Goal: Communication & Community: Answer question/provide support

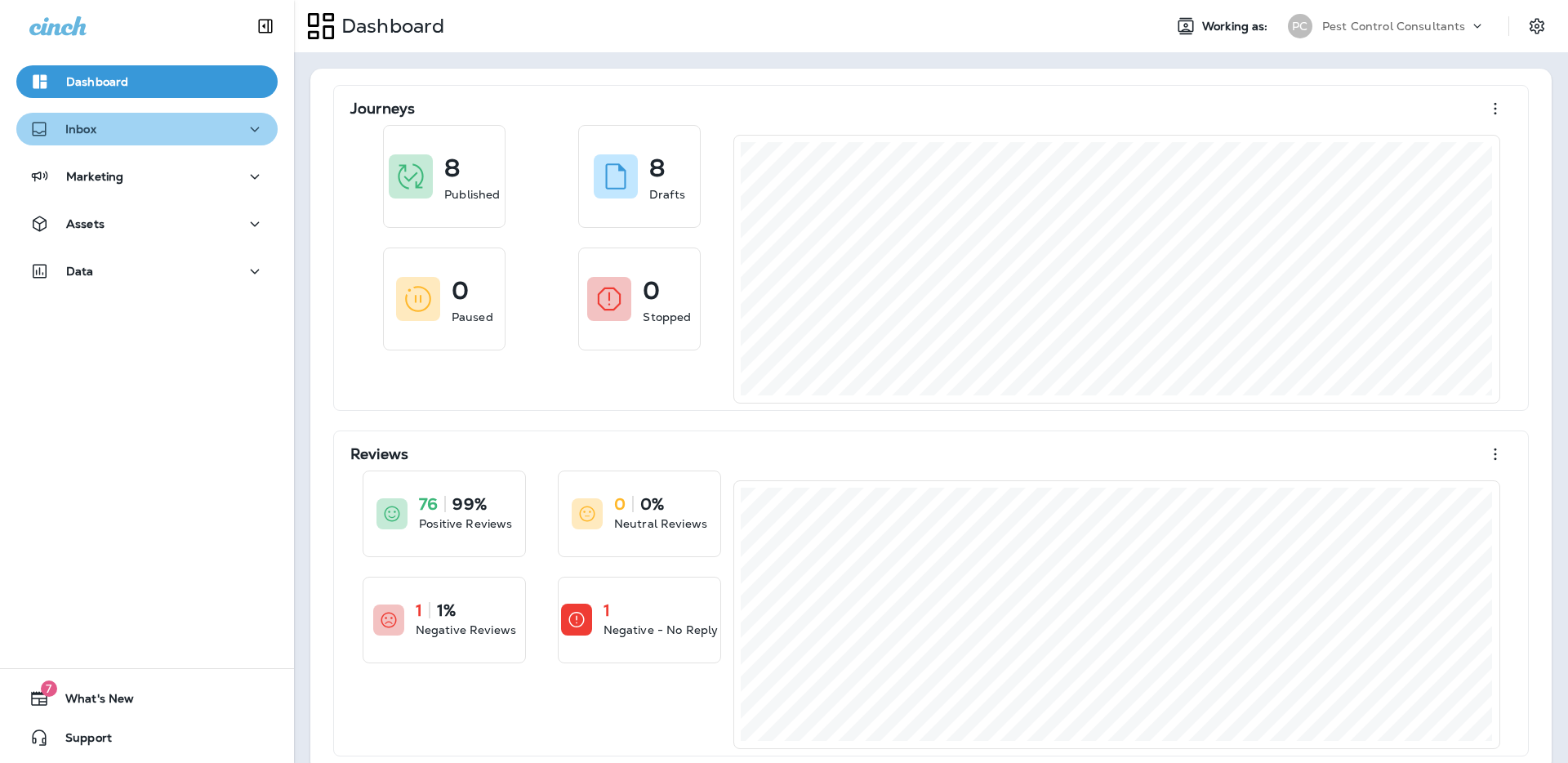
click at [180, 127] on div "Inbox" at bounding box center [147, 129] width 236 height 20
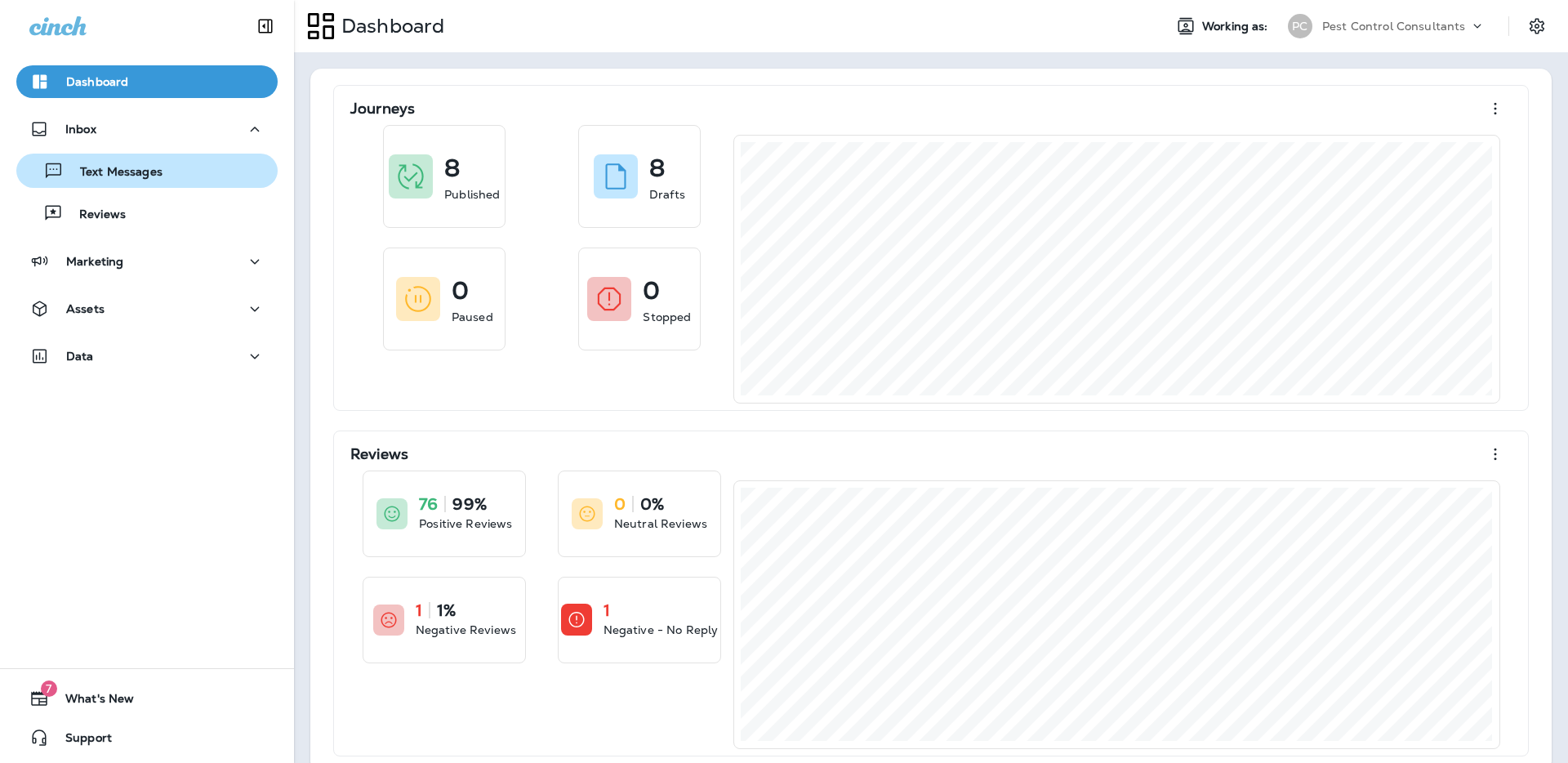
click at [152, 176] on p "Text Messages" at bounding box center [113, 173] width 99 height 16
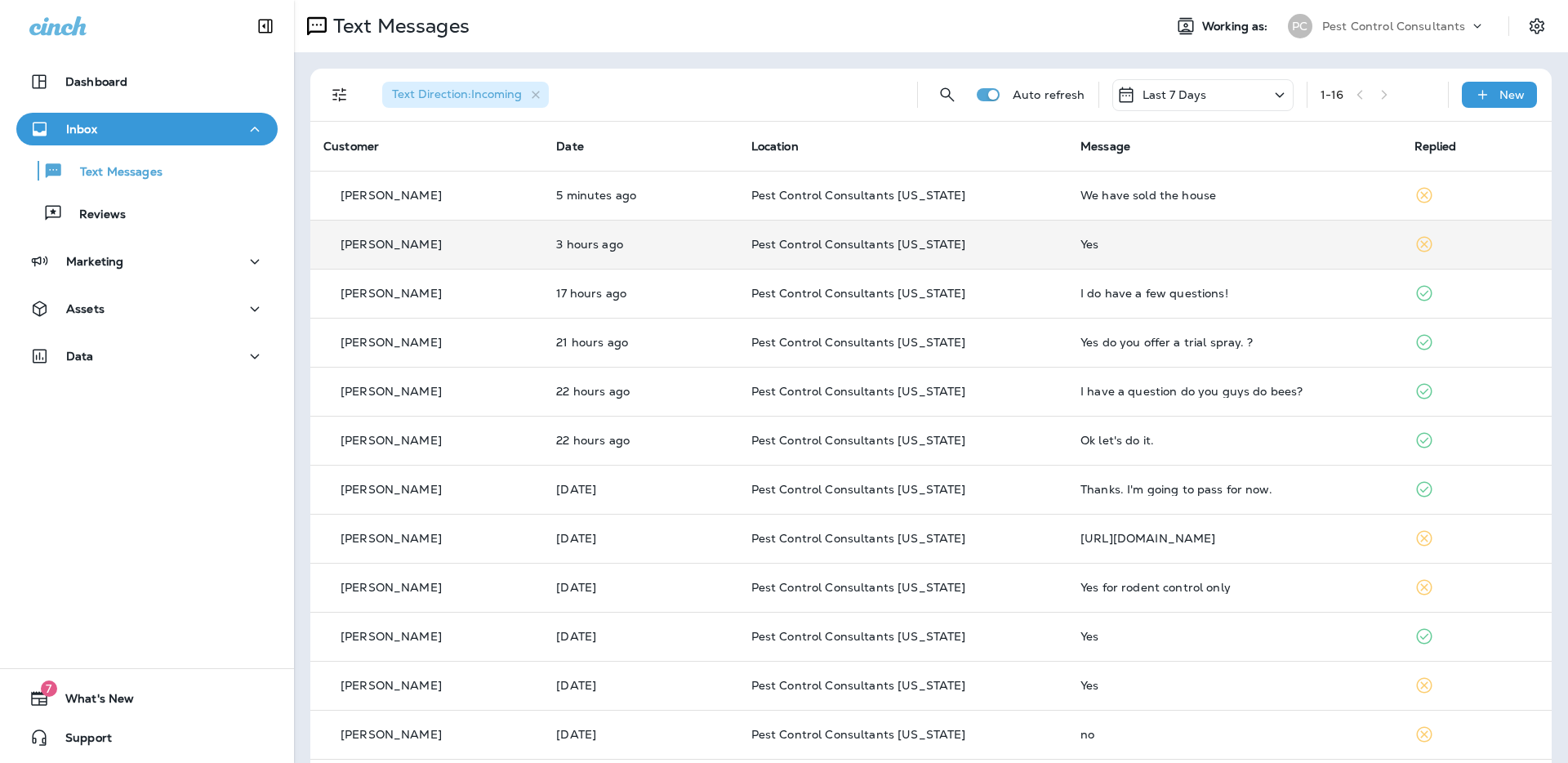
click at [466, 243] on div "[PERSON_NAME]" at bounding box center [426, 245] width 207 height 18
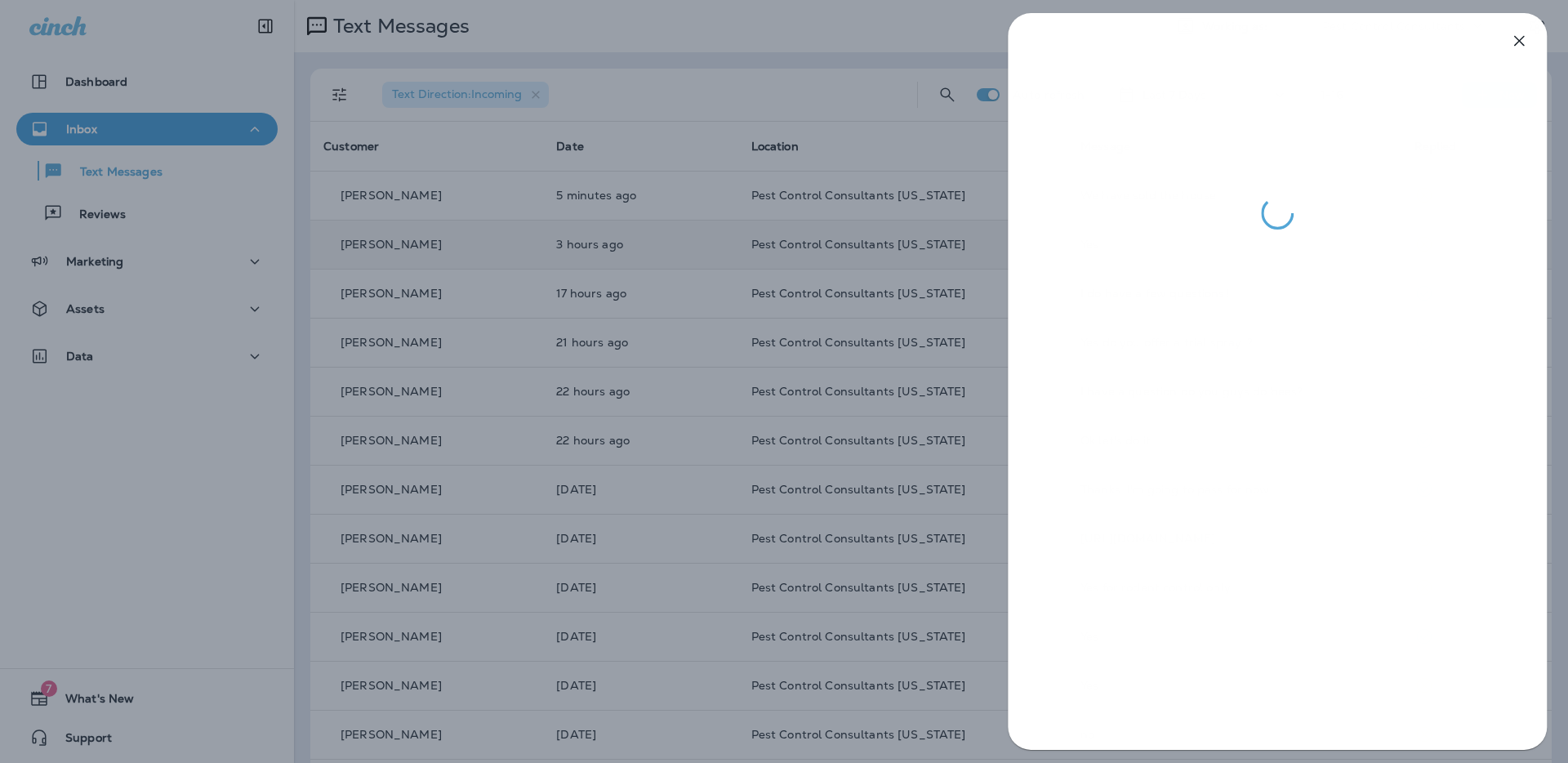
drag, startPoint x: 706, startPoint y: 456, endPoint x: 665, endPoint y: 404, distance: 66.2
click at [706, 456] on div at bounding box center [784, 381] width 1568 height 763
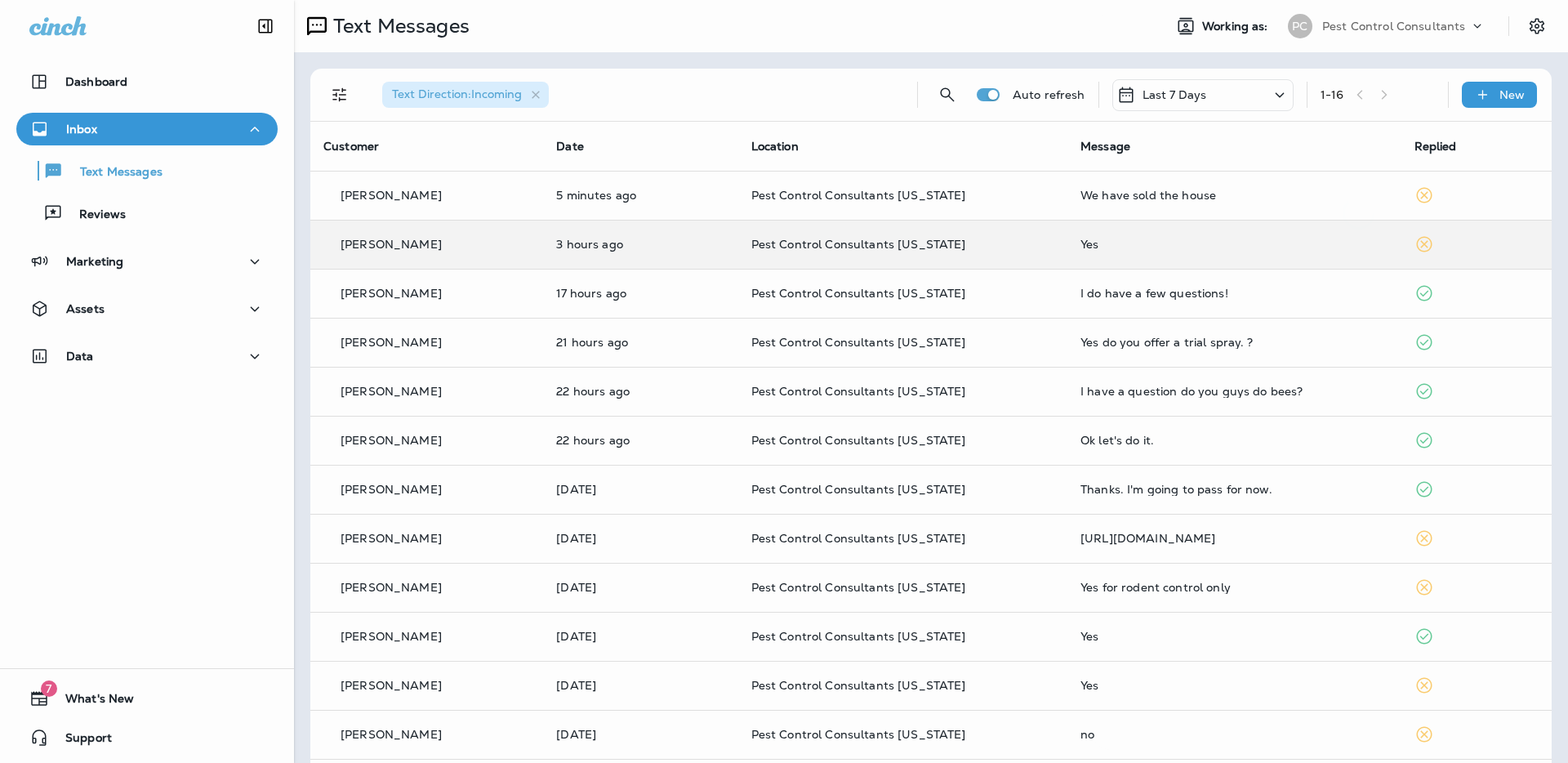
click at [673, 350] on div at bounding box center [784, 381] width 1568 height 763
click at [675, 346] on p "21 hours ago" at bounding box center [640, 342] width 168 height 13
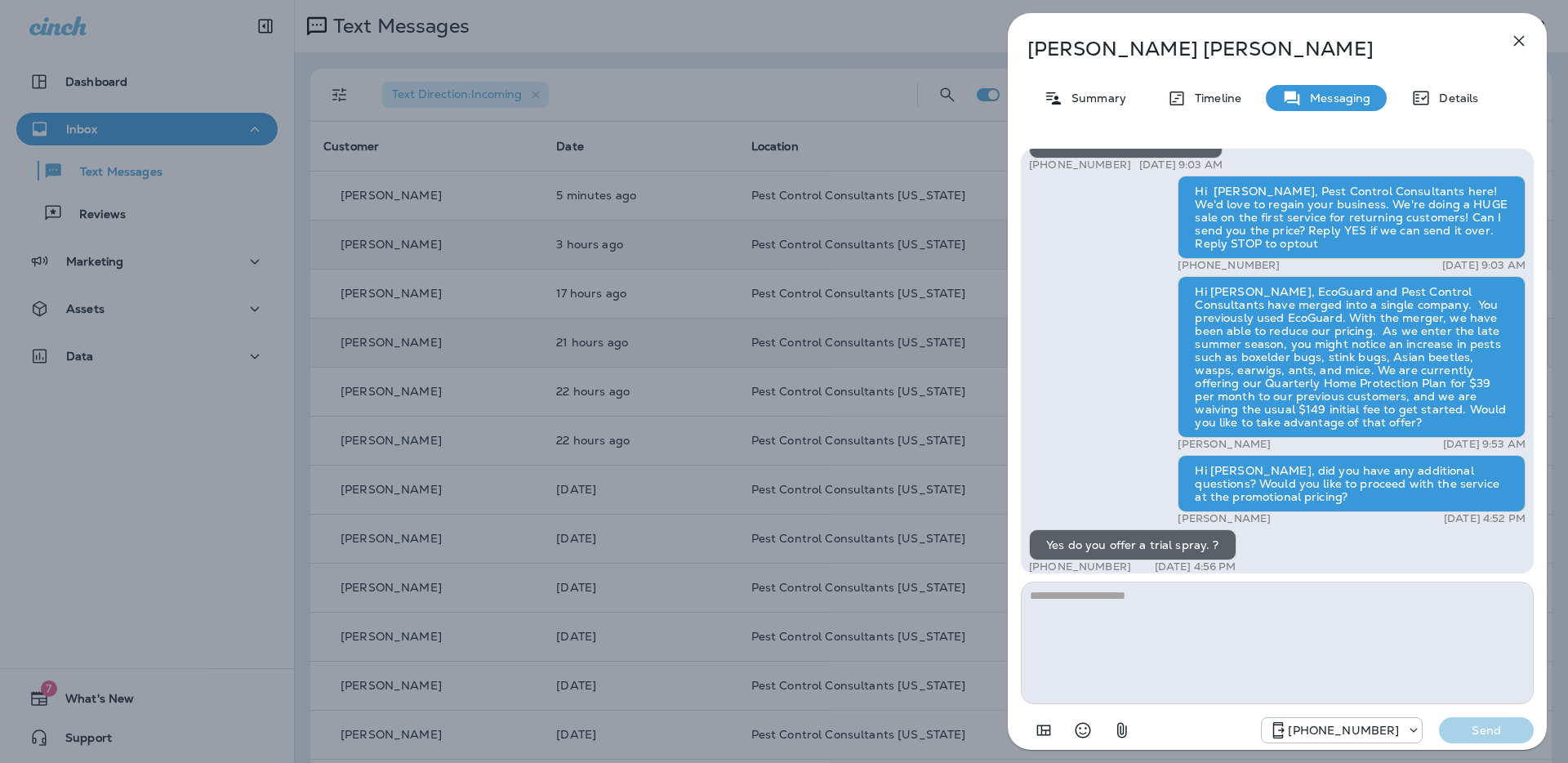
scroll to position [-142, 0]
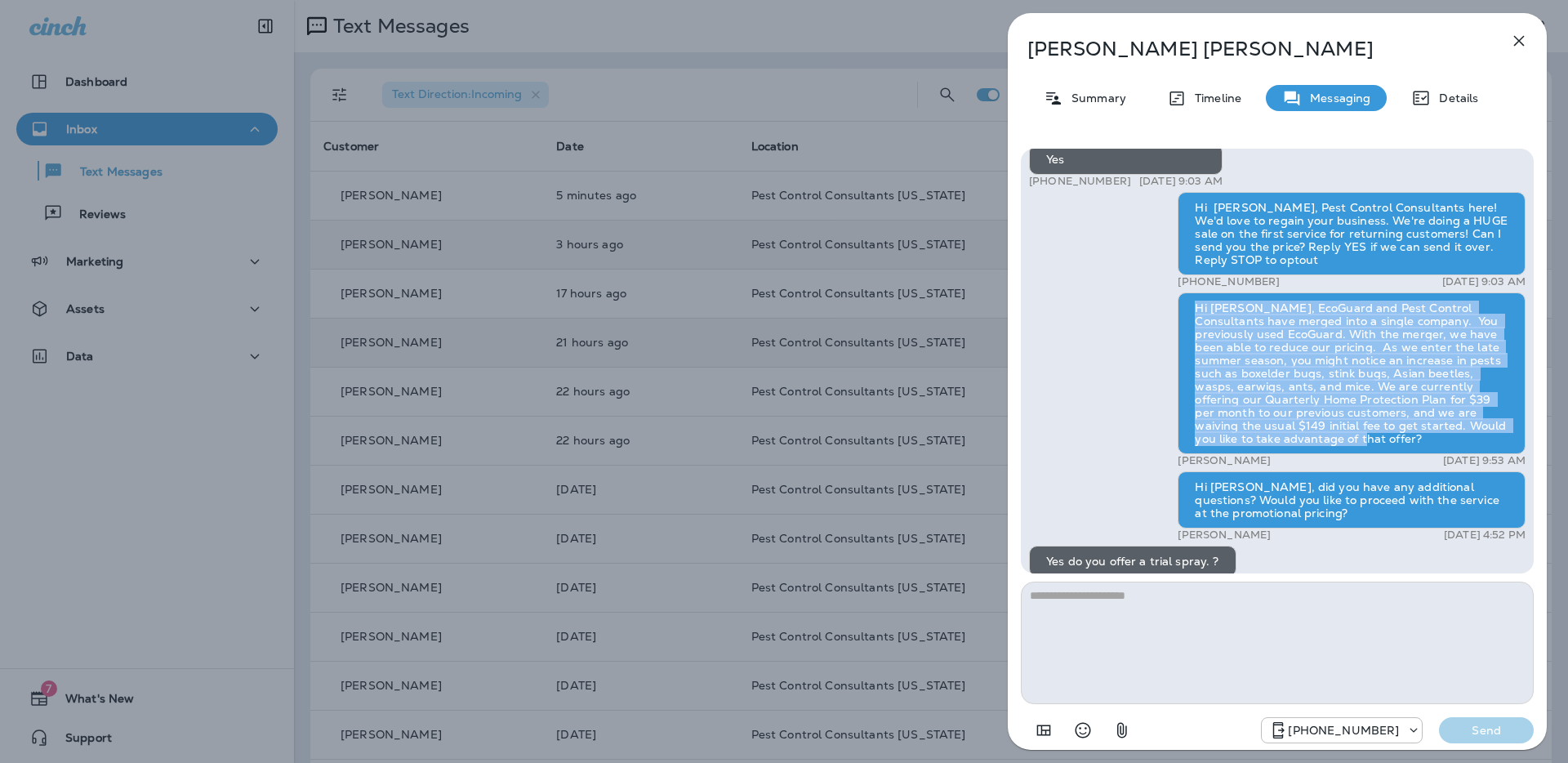
drag, startPoint x: 1309, startPoint y: 426, endPoint x: 1198, endPoint y: 313, distance: 158.4
click at [1198, 313] on div "Hi [PERSON_NAME], EcoGuard and Pest Control Consultants have merged into a sing…" at bounding box center [1351, 373] width 348 height 162
copy div "Hi [PERSON_NAME], EcoGuard and Pest Control Consultants have merged into a sing…"
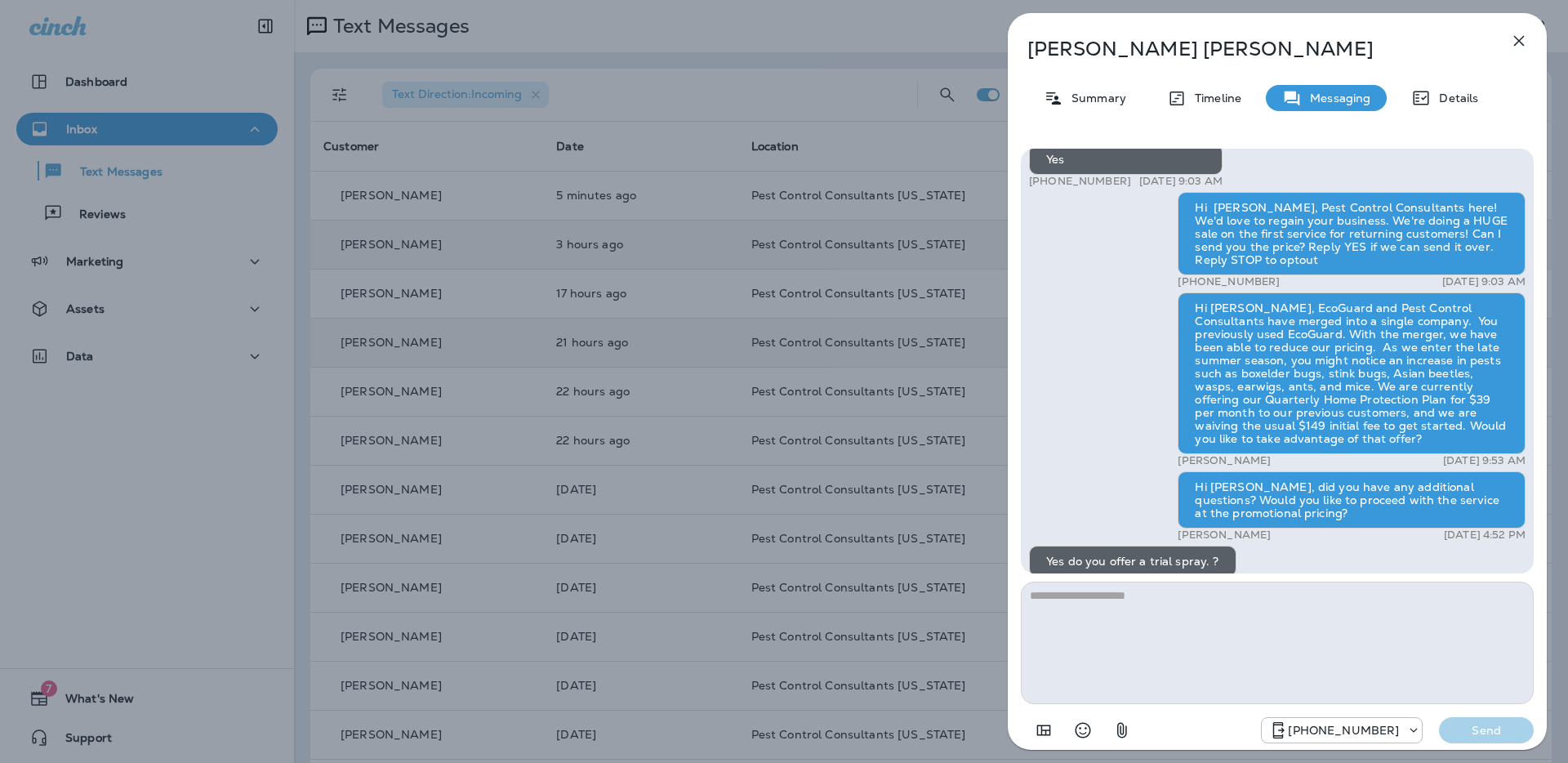
drag, startPoint x: 527, startPoint y: 242, endPoint x: 552, endPoint y: 249, distance: 26.0
click at [527, 243] on div "[PERSON_NAME] Summary Timeline Messaging Details Yes +1 (331) 215-0158 [DATE] 9…" at bounding box center [784, 381] width 1568 height 763
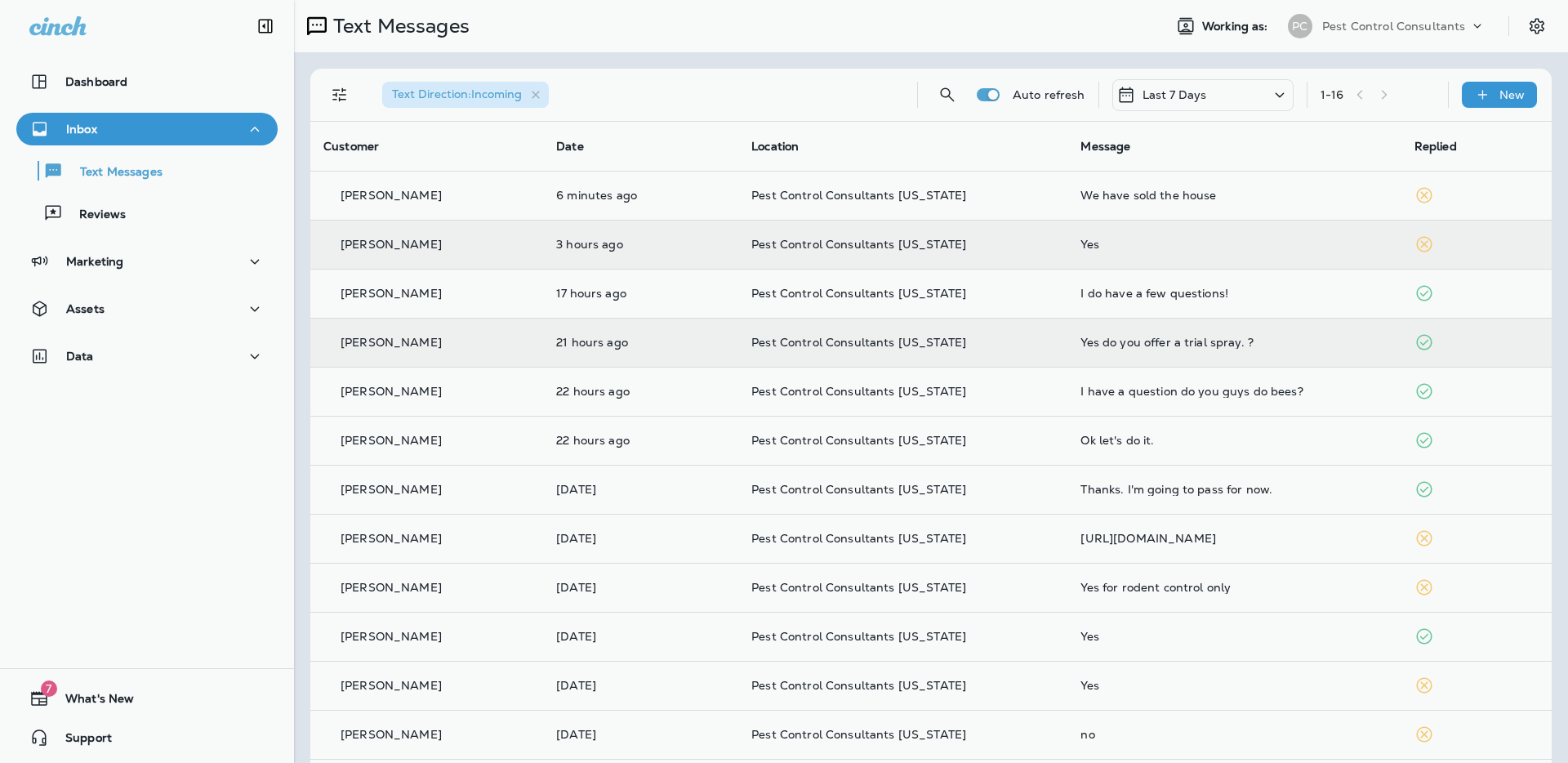
click at [628, 251] on div at bounding box center [868, 381] width 1568 height 763
click at [607, 244] on p "3 hours ago" at bounding box center [640, 244] width 169 height 13
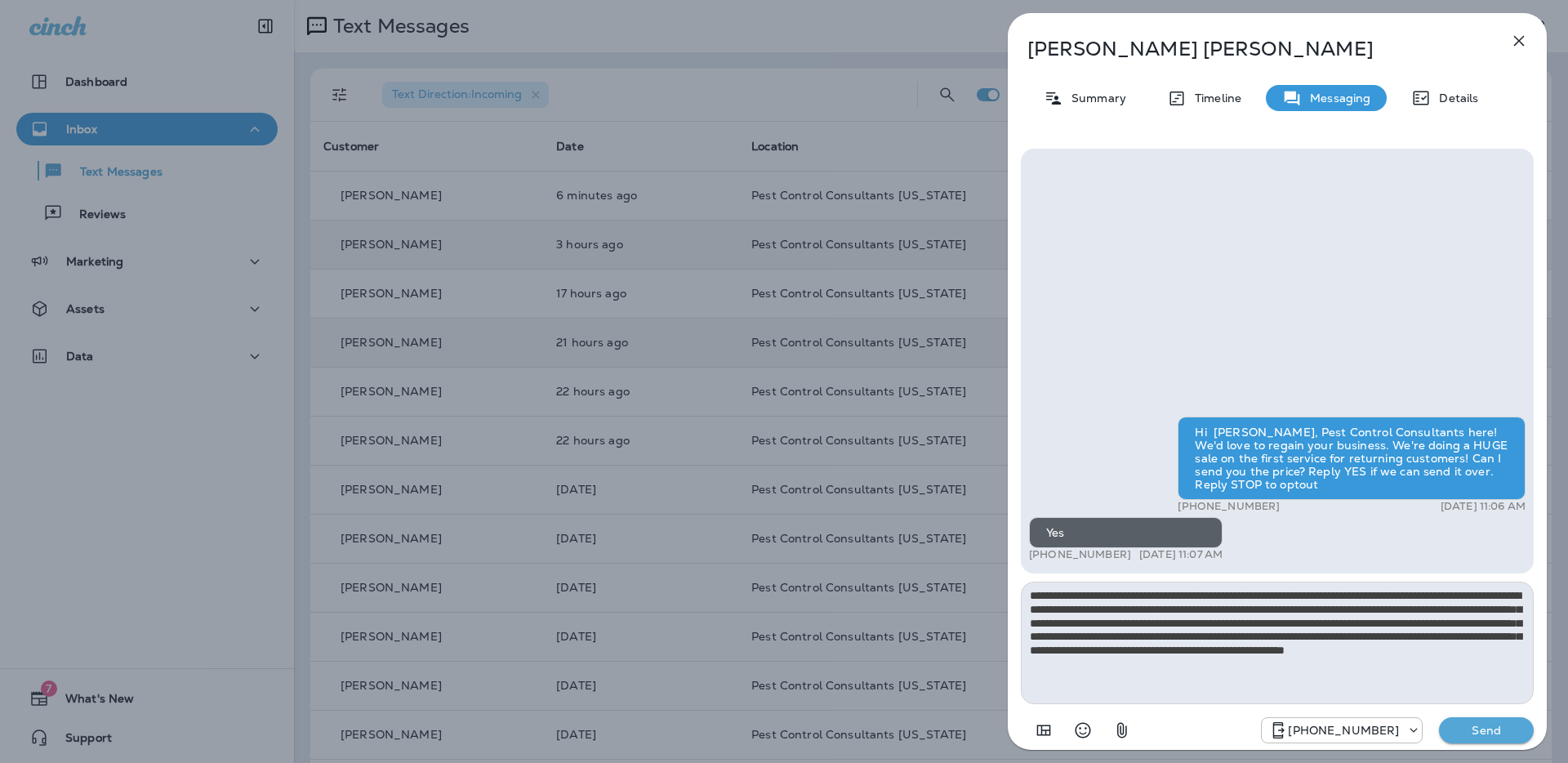
click at [1058, 594] on textarea "**********" at bounding box center [1277, 643] width 513 height 123
click at [1052, 598] on textarea "**********" at bounding box center [1277, 643] width 513 height 123
drag, startPoint x: 1462, startPoint y: 611, endPoint x: 1087, endPoint y: 595, distance: 375.3
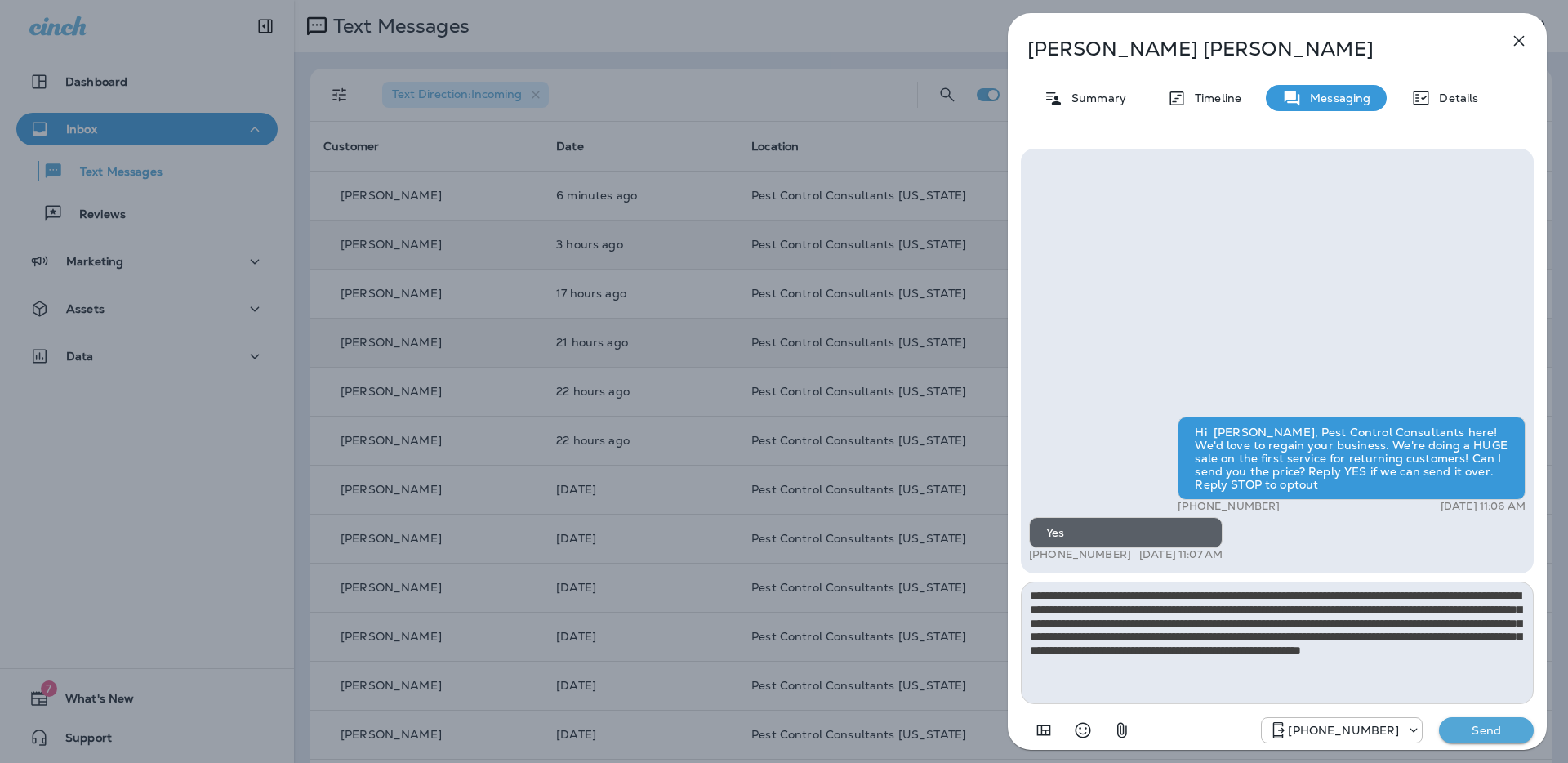
click at [1086, 595] on textarea "**********" at bounding box center [1277, 643] width 513 height 123
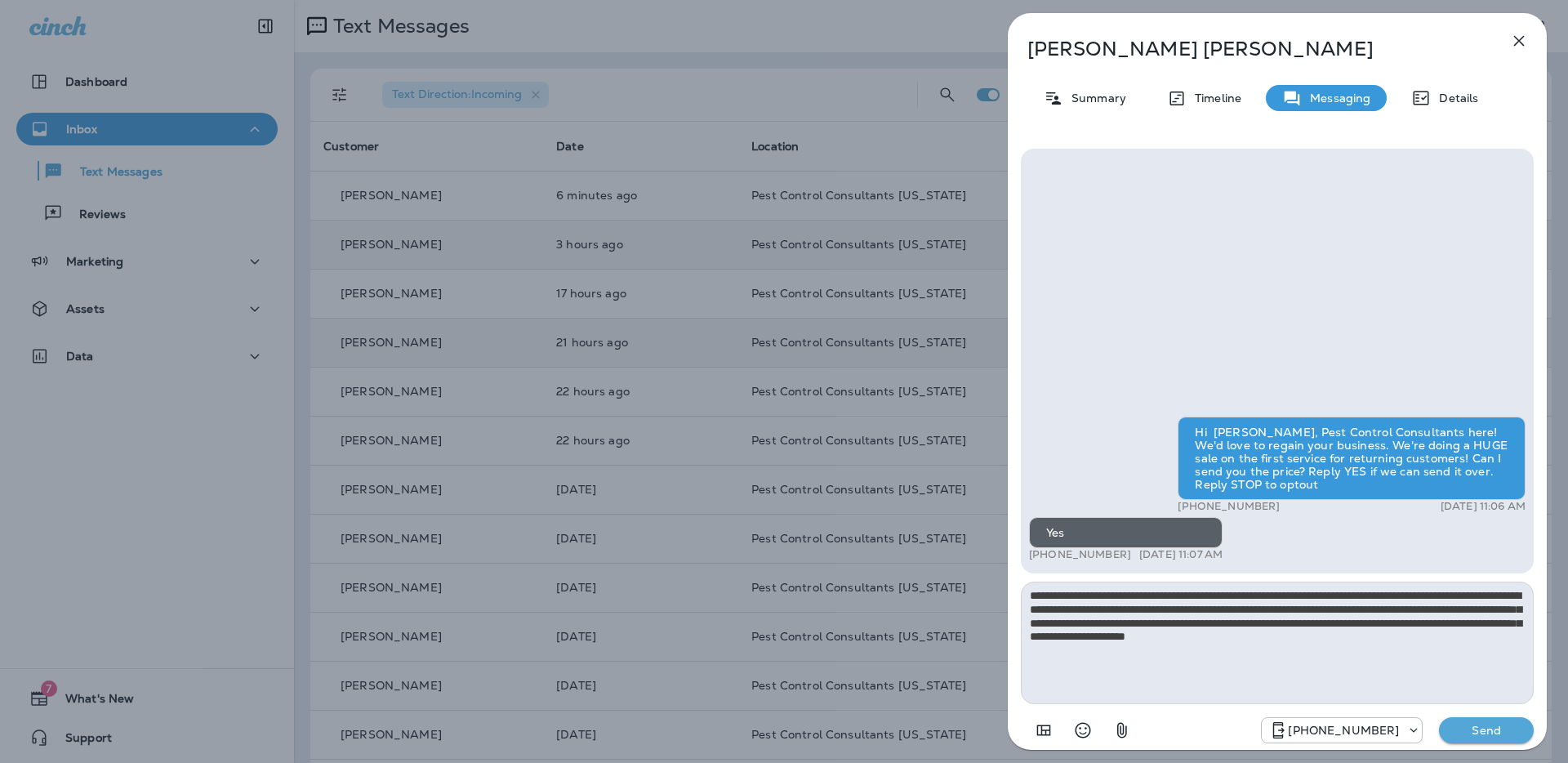
click at [1252, 623] on textarea "**********" at bounding box center [1277, 643] width 513 height 123
type textarea "**********"
click at [1489, 737] on p "Send" at bounding box center [1487, 731] width 68 height 15
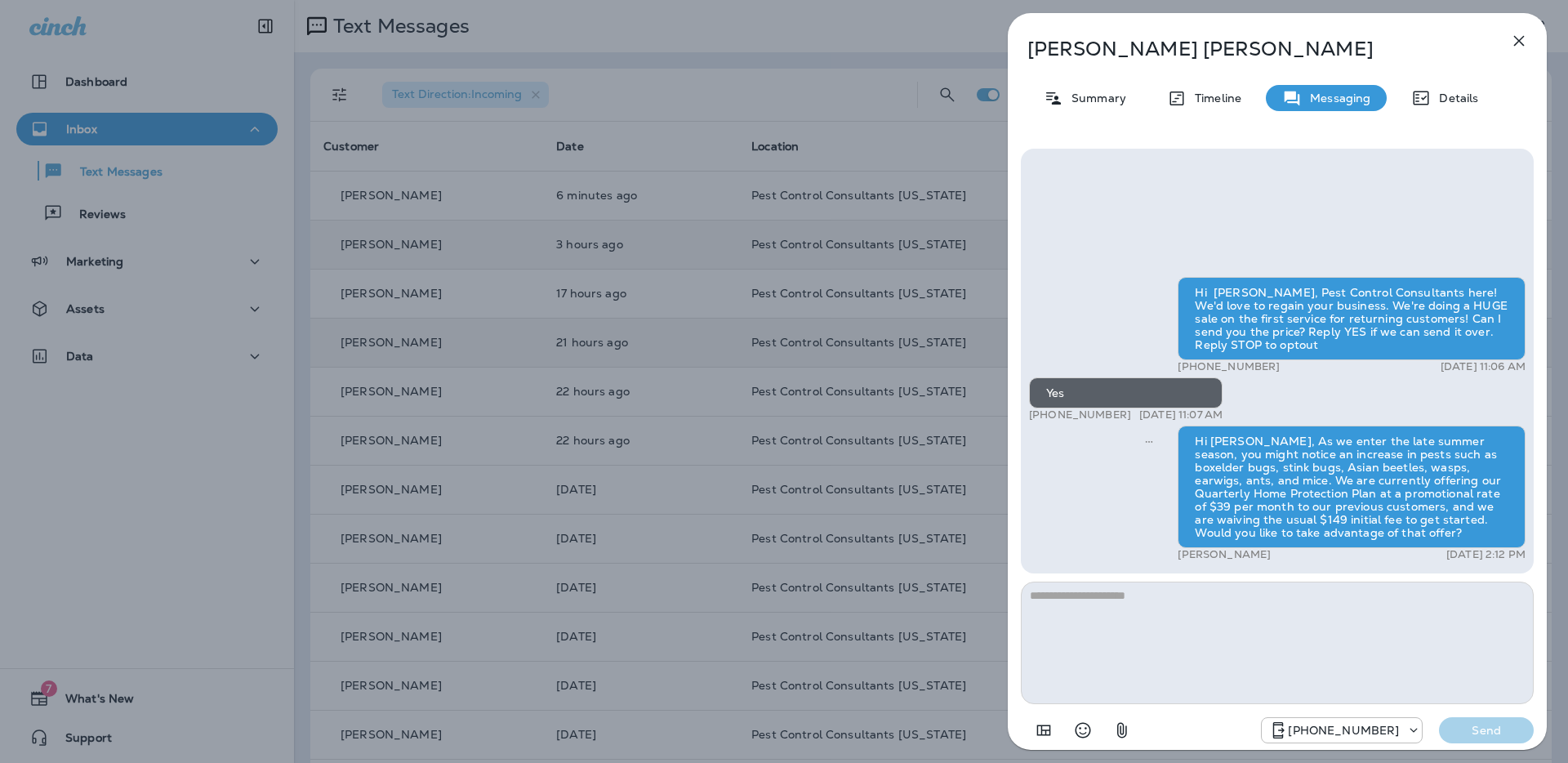
click at [676, 145] on div "[PERSON_NAME] Summary Timeline Messaging Details Hi [PERSON_NAME], Pest Control…" at bounding box center [784, 381] width 1568 height 763
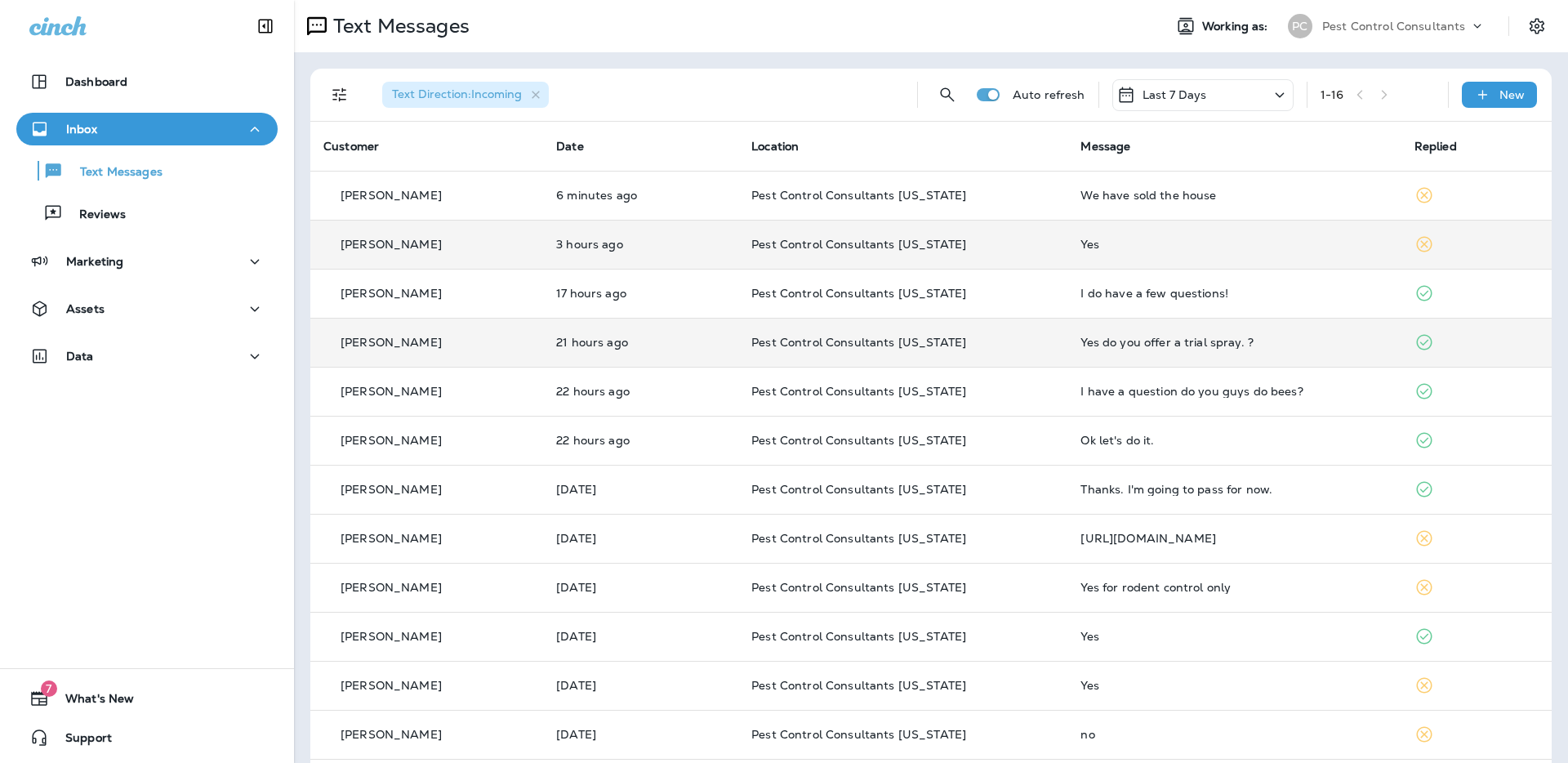
click at [460, 240] on div "[PERSON_NAME]" at bounding box center [426, 245] width 207 height 18
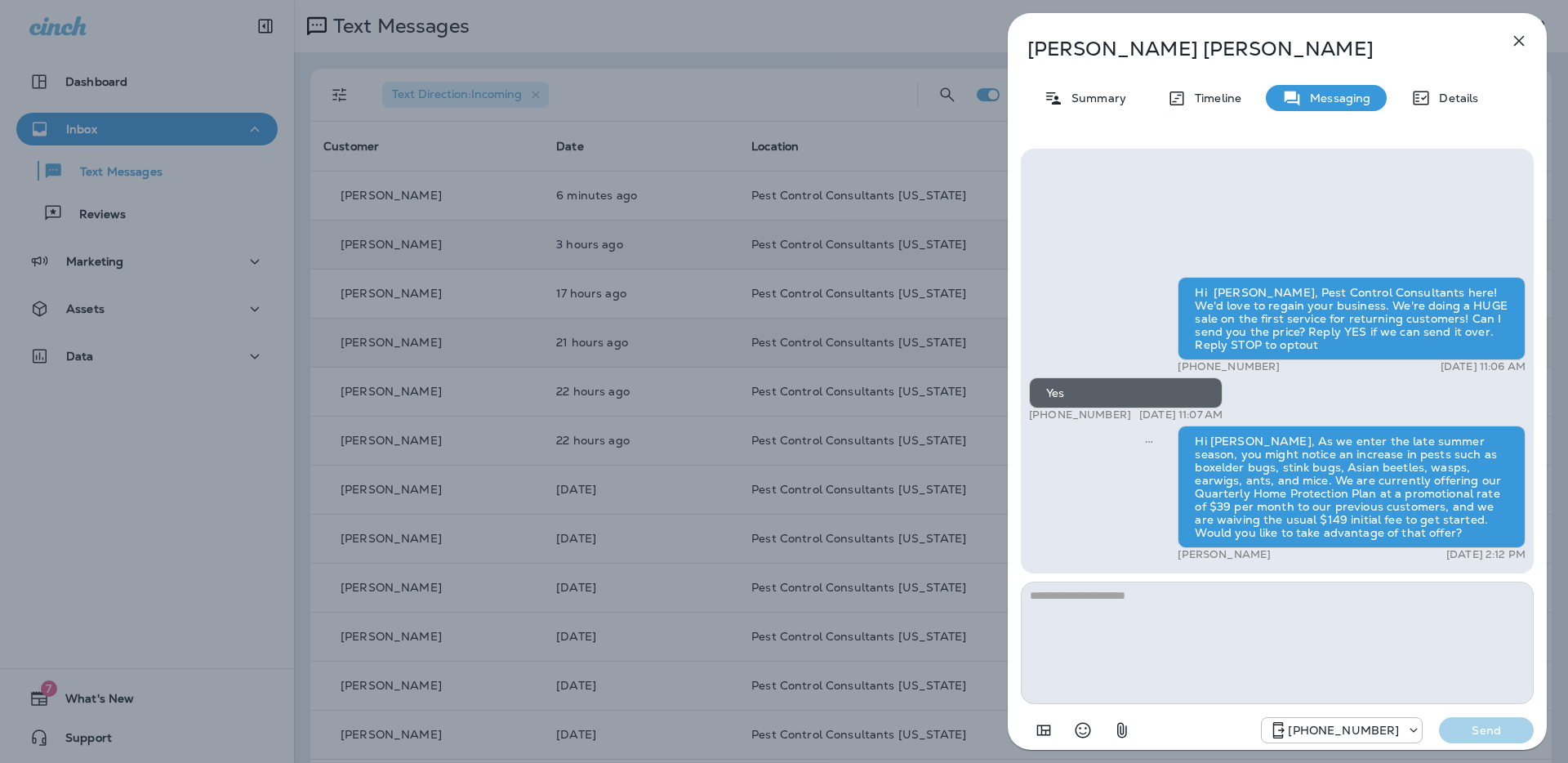
drag, startPoint x: 458, startPoint y: 204, endPoint x: 467, endPoint y: 203, distance: 9.1
click at [459, 204] on div "[PERSON_NAME] Summary Timeline Messaging Details Hi [PERSON_NAME], Pest Control…" at bounding box center [784, 381] width 1568 height 763
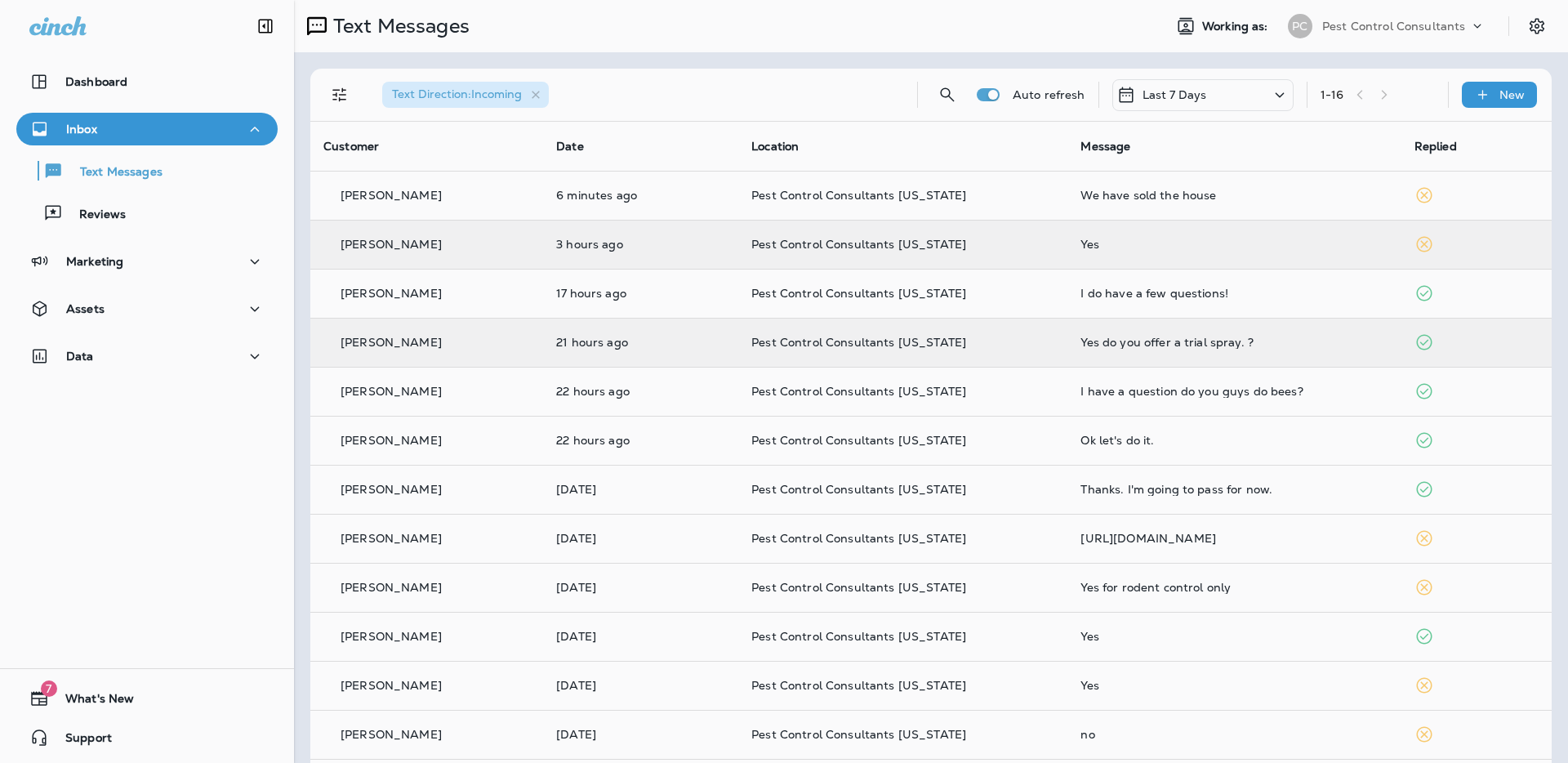
click at [473, 201] on div at bounding box center [868, 381] width 1568 height 763
click at [444, 198] on div "[PERSON_NAME]" at bounding box center [426, 196] width 207 height 18
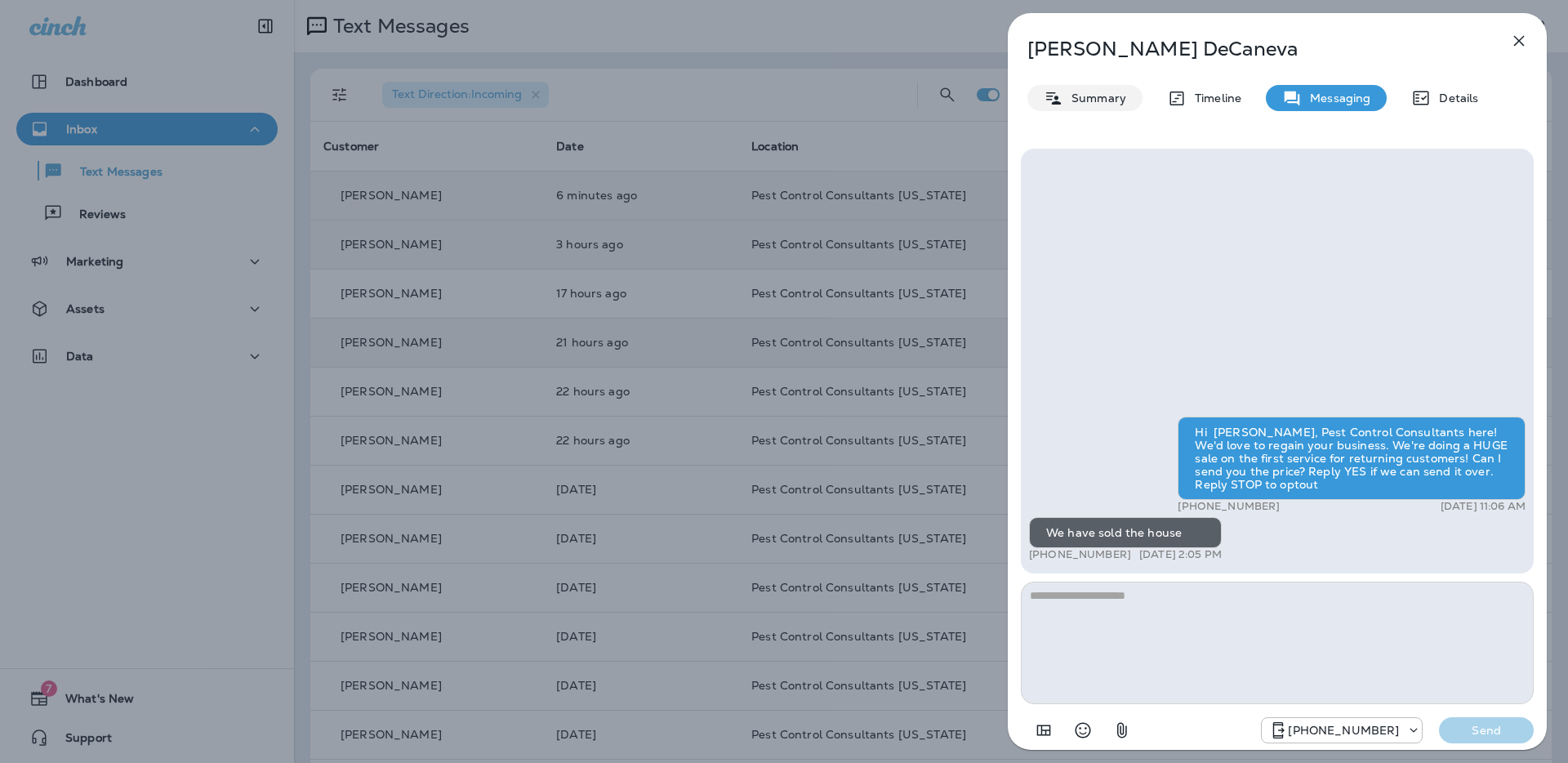
click at [1107, 94] on p "Summary" at bounding box center [1095, 97] width 63 height 13
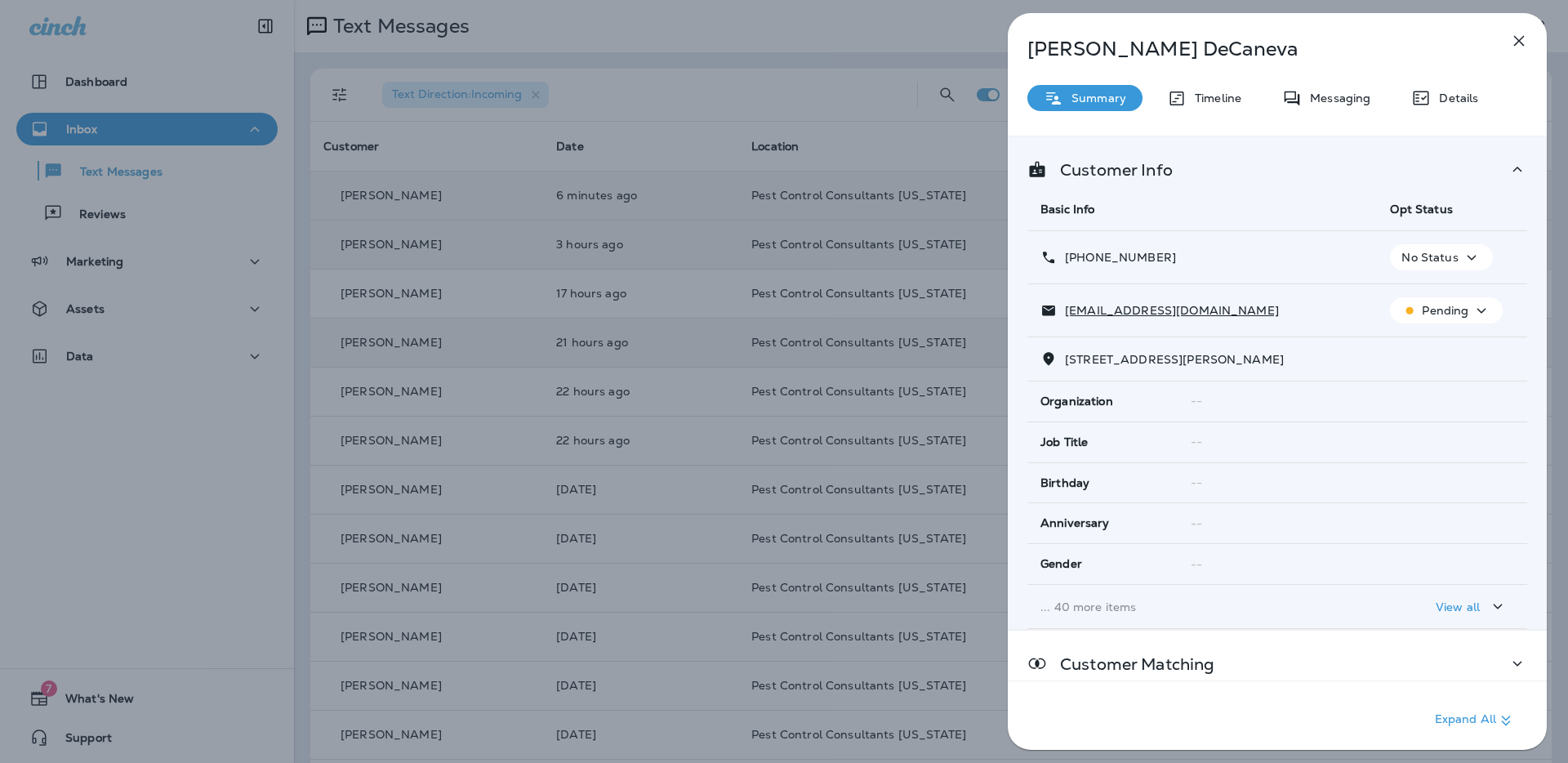
click at [1472, 262] on icon "button" at bounding box center [1472, 258] width 19 height 20
click at [1446, 303] on p "Opt out" at bounding box center [1437, 296] width 44 height 13
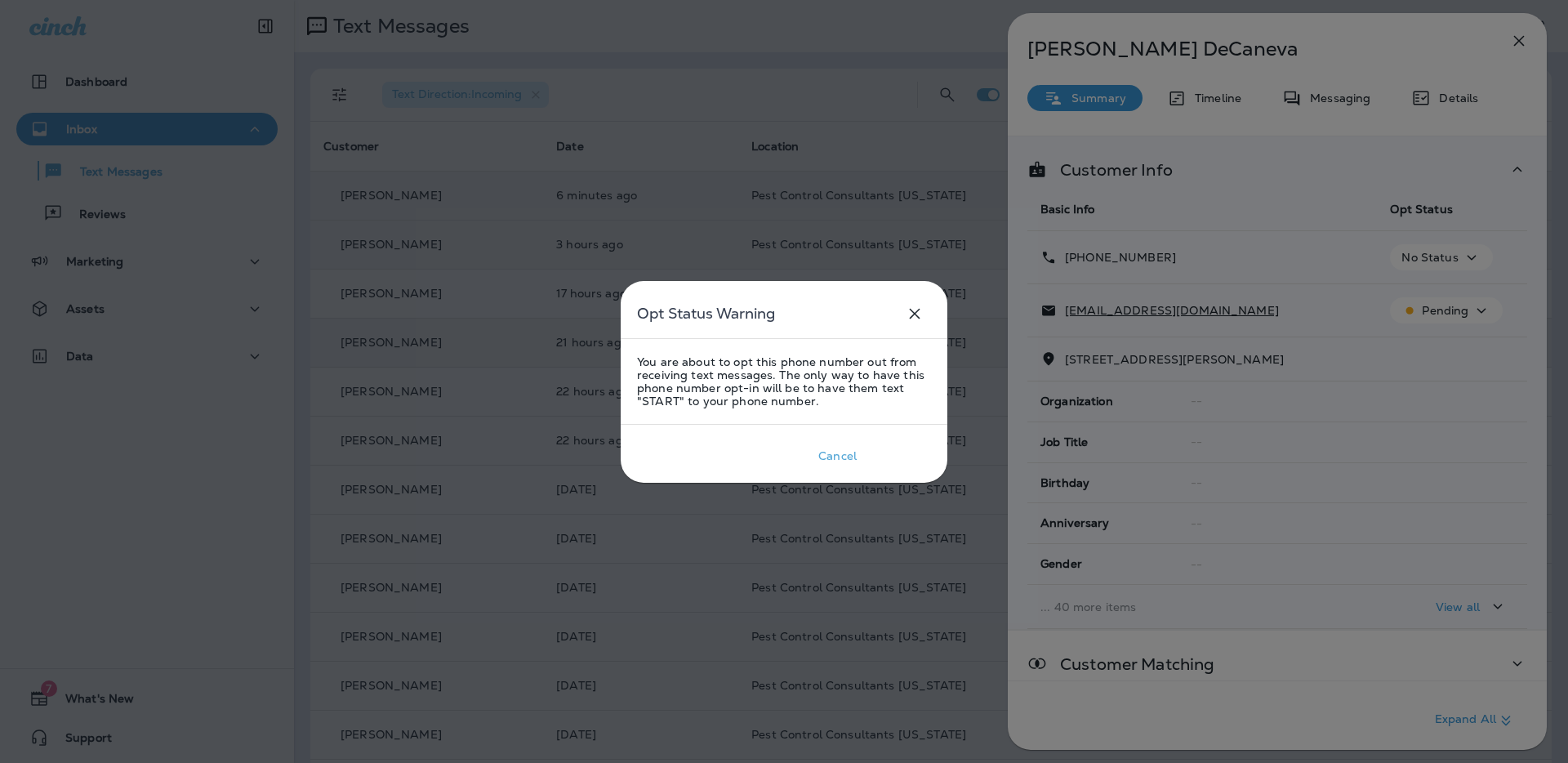
click at [907, 459] on div "Confirm" at bounding box center [898, 456] width 45 height 13
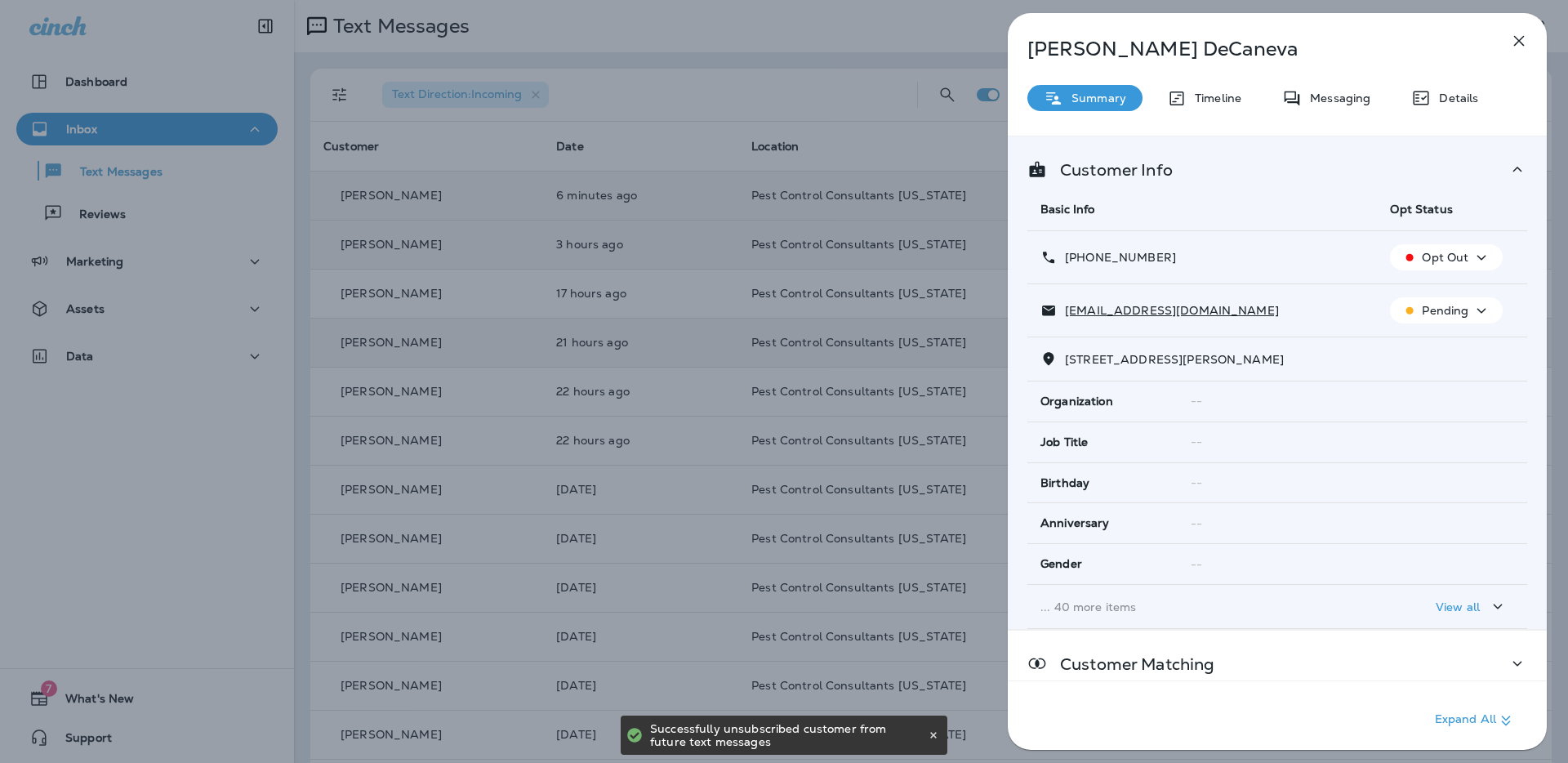
click at [1482, 313] on icon "button" at bounding box center [1481, 310] width 19 height 20
click at [1452, 351] on p "Unsubscribe" at bounding box center [1455, 350] width 71 height 13
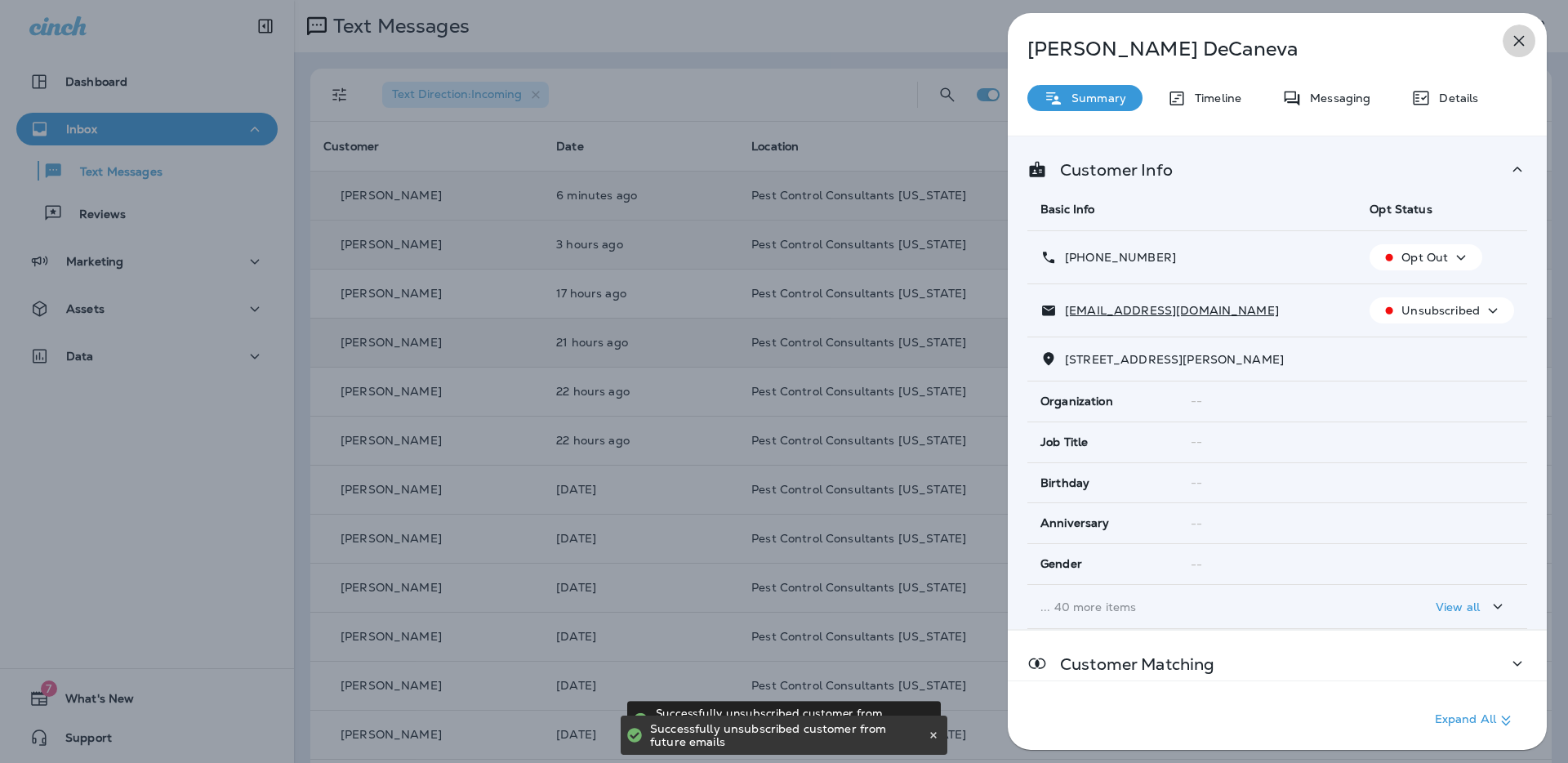
click at [1521, 41] on icon "button" at bounding box center [1519, 40] width 19 height 19
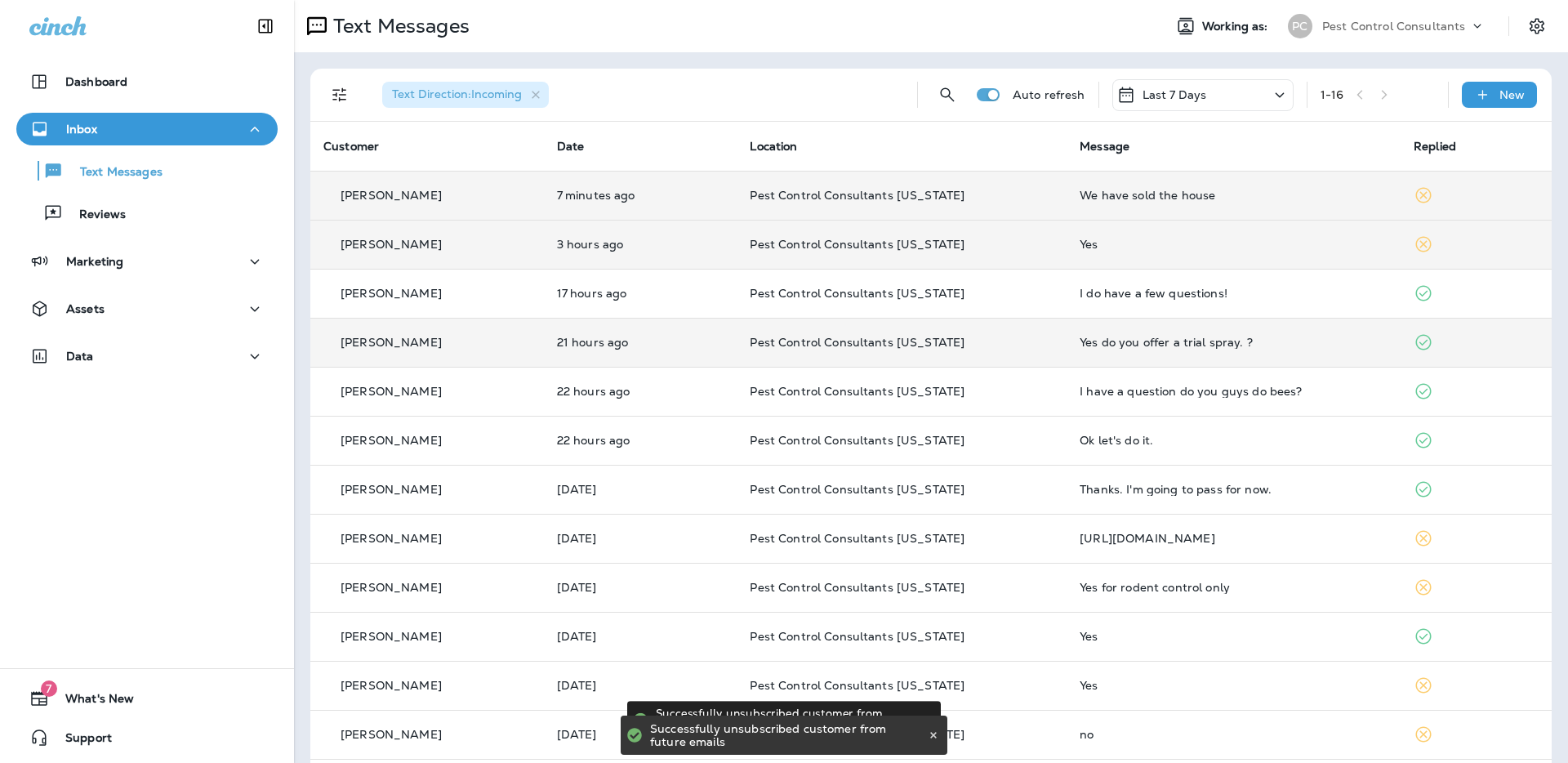
click at [757, 104] on div "Text Direction : Incoming" at bounding box center [636, 95] width 535 height 53
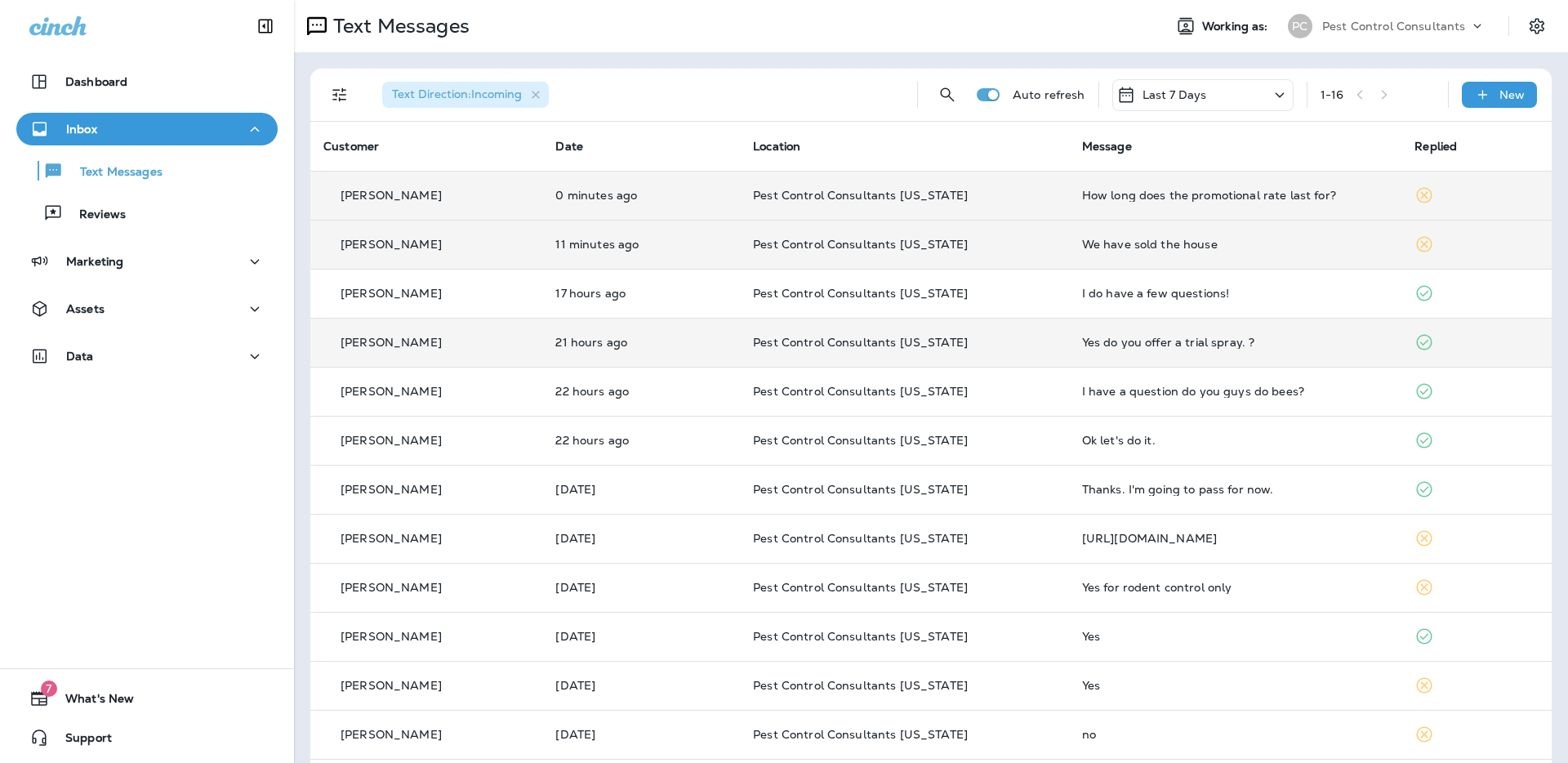
click at [401, 196] on p "[PERSON_NAME]" at bounding box center [391, 194] width 102 height 13
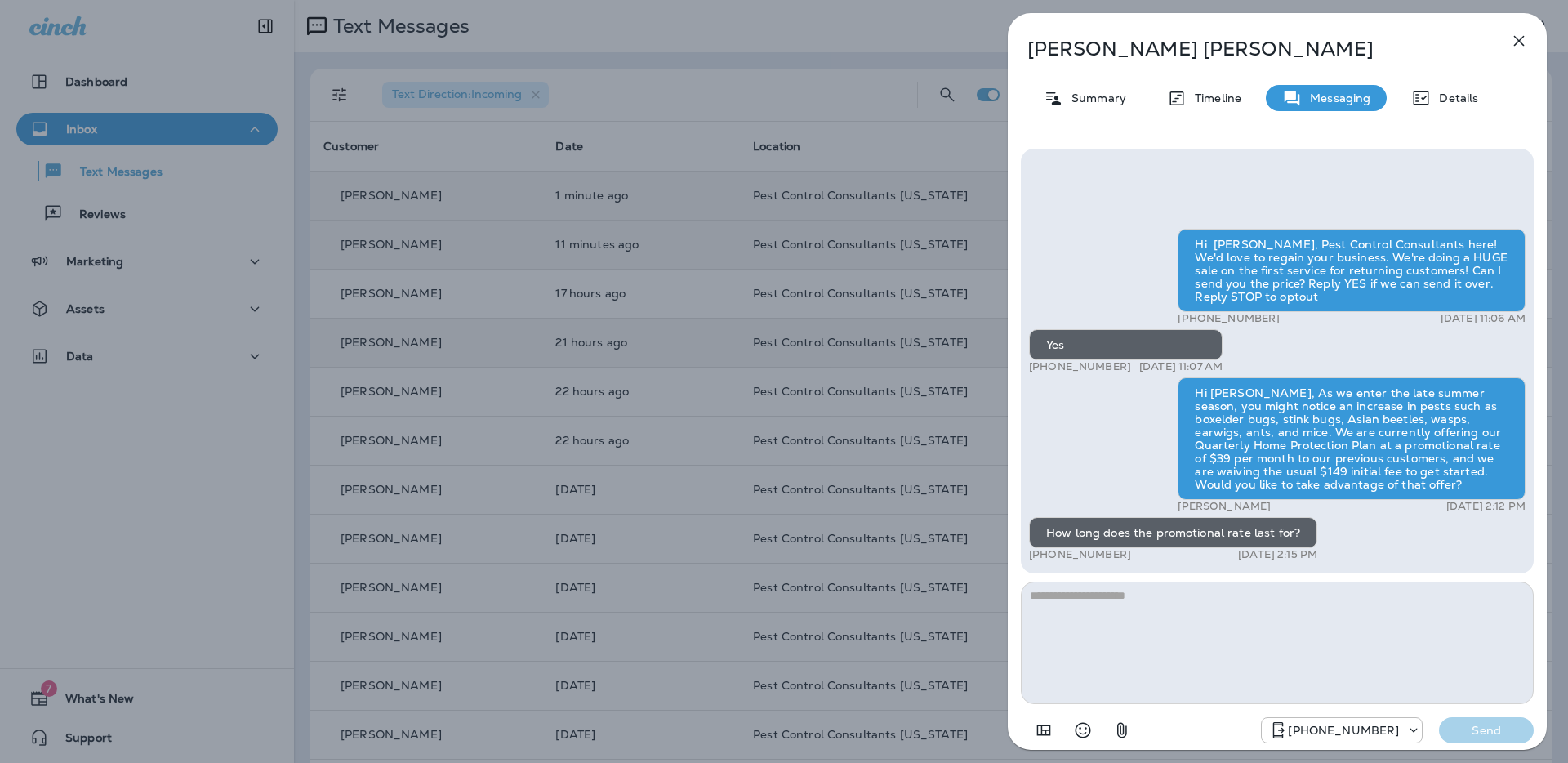
click at [1095, 612] on textarea at bounding box center [1277, 643] width 513 height 123
type textarea "*"
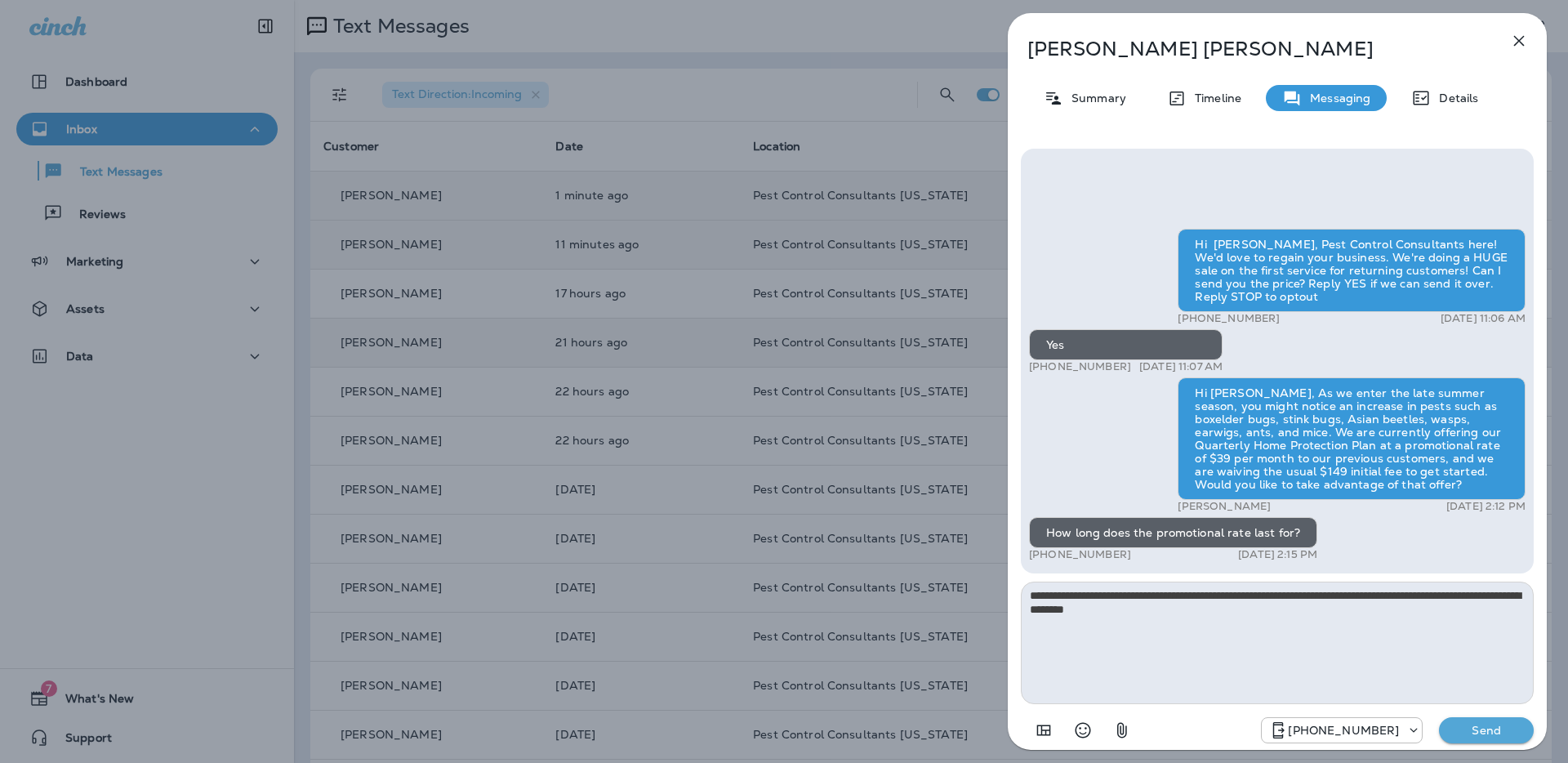
drag, startPoint x: 1190, startPoint y: 611, endPoint x: 1078, endPoint y: 601, distance: 112.4
click at [1078, 601] on textarea "**********" at bounding box center [1277, 643] width 513 height 123
drag, startPoint x: 1159, startPoint y: 611, endPoint x: 1187, endPoint y: 611, distance: 28.0
click at [1160, 611] on textarea "**********" at bounding box center [1277, 643] width 513 height 123
drag, startPoint x: 1125, startPoint y: 610, endPoint x: 976, endPoint y: 588, distance: 150.6
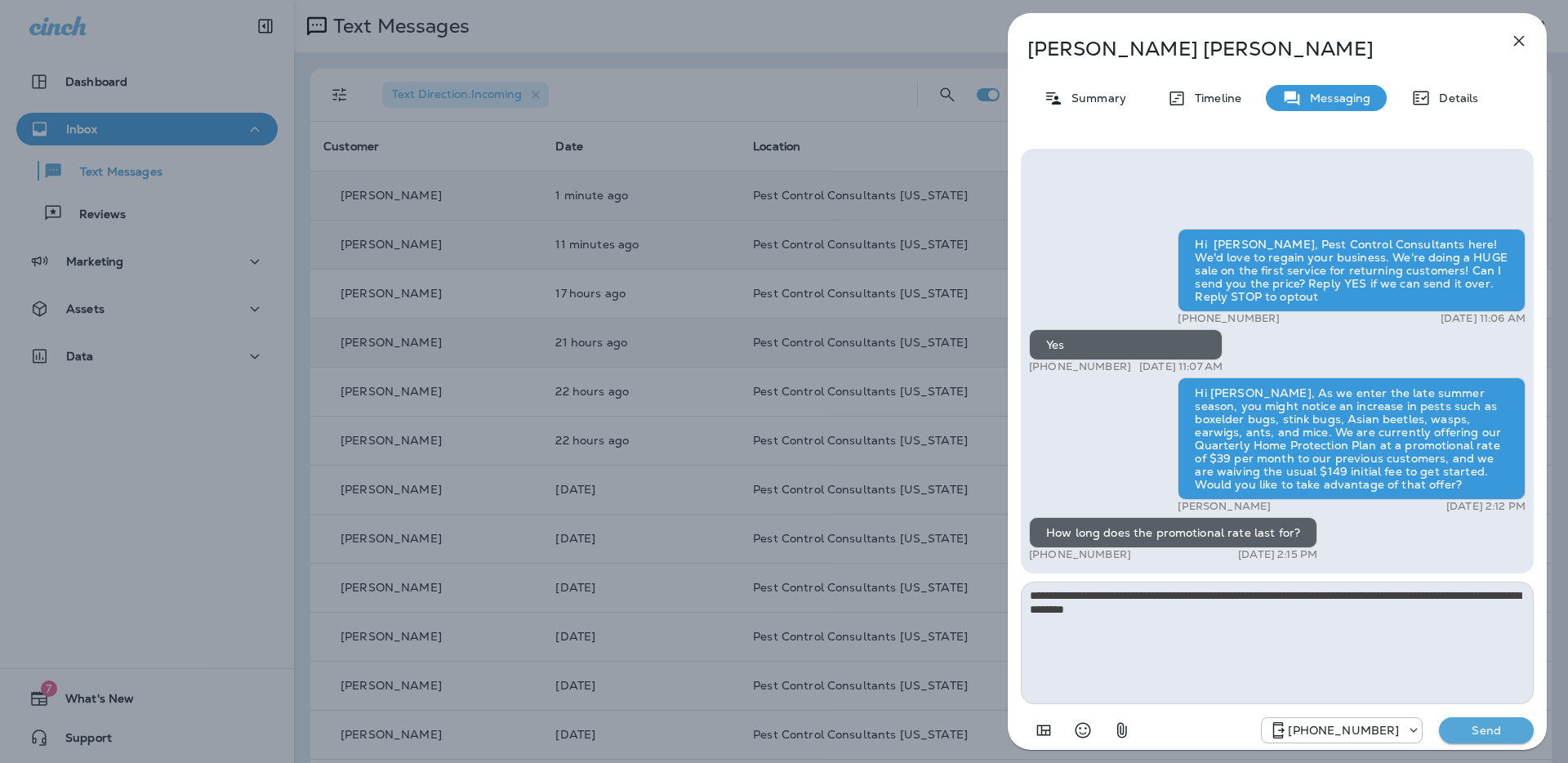
click at [976, 588] on div "**********" at bounding box center [784, 381] width 1568 height 763
type textarea "*"
drag, startPoint x: 1369, startPoint y: 608, endPoint x: 1028, endPoint y: 594, distance: 341.3
click at [1028, 594] on textarea "**********" at bounding box center [1277, 643] width 513 height 123
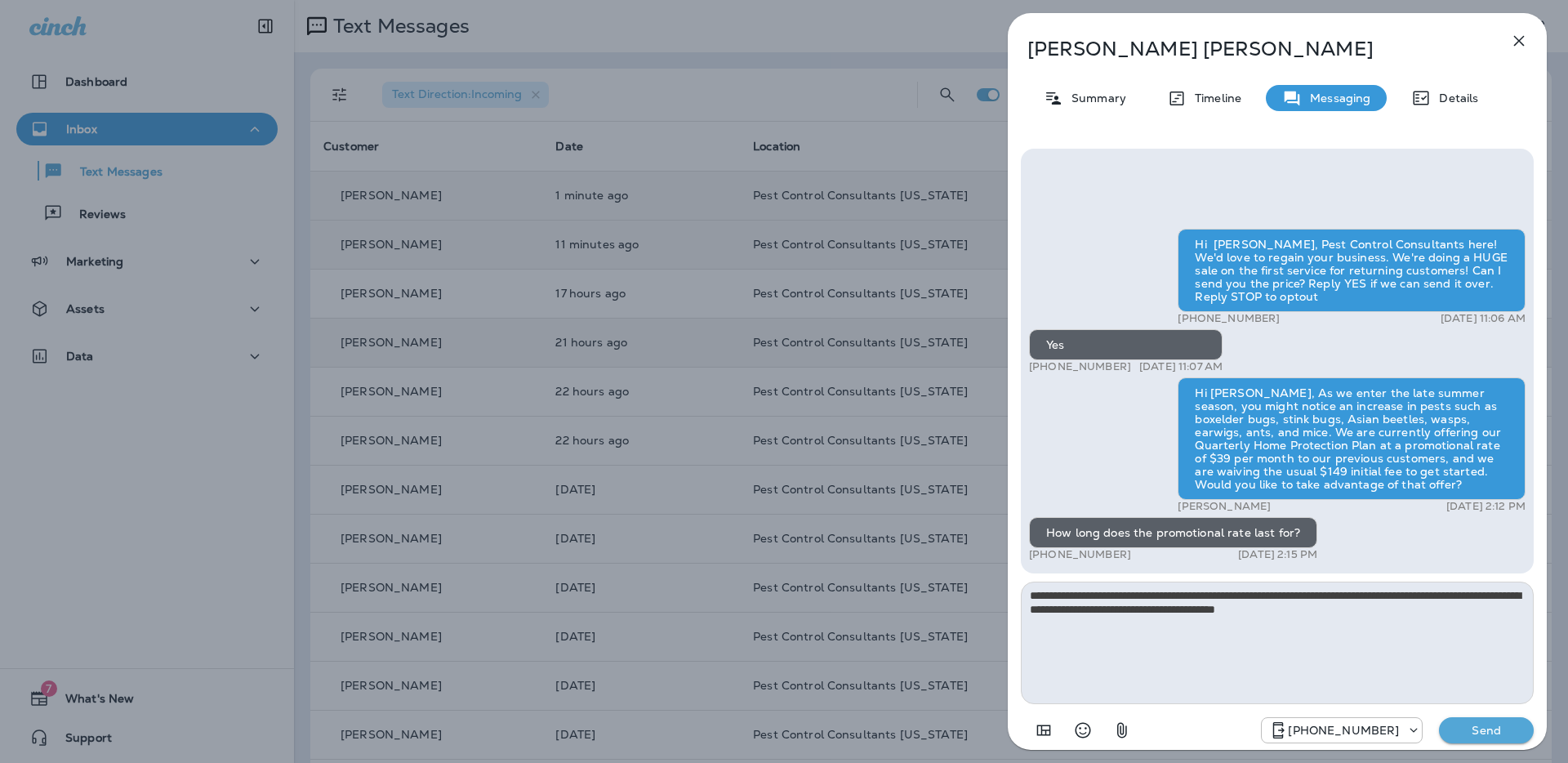
type textarea "**********"
click at [1458, 731] on p "Send" at bounding box center [1487, 731] width 68 height 15
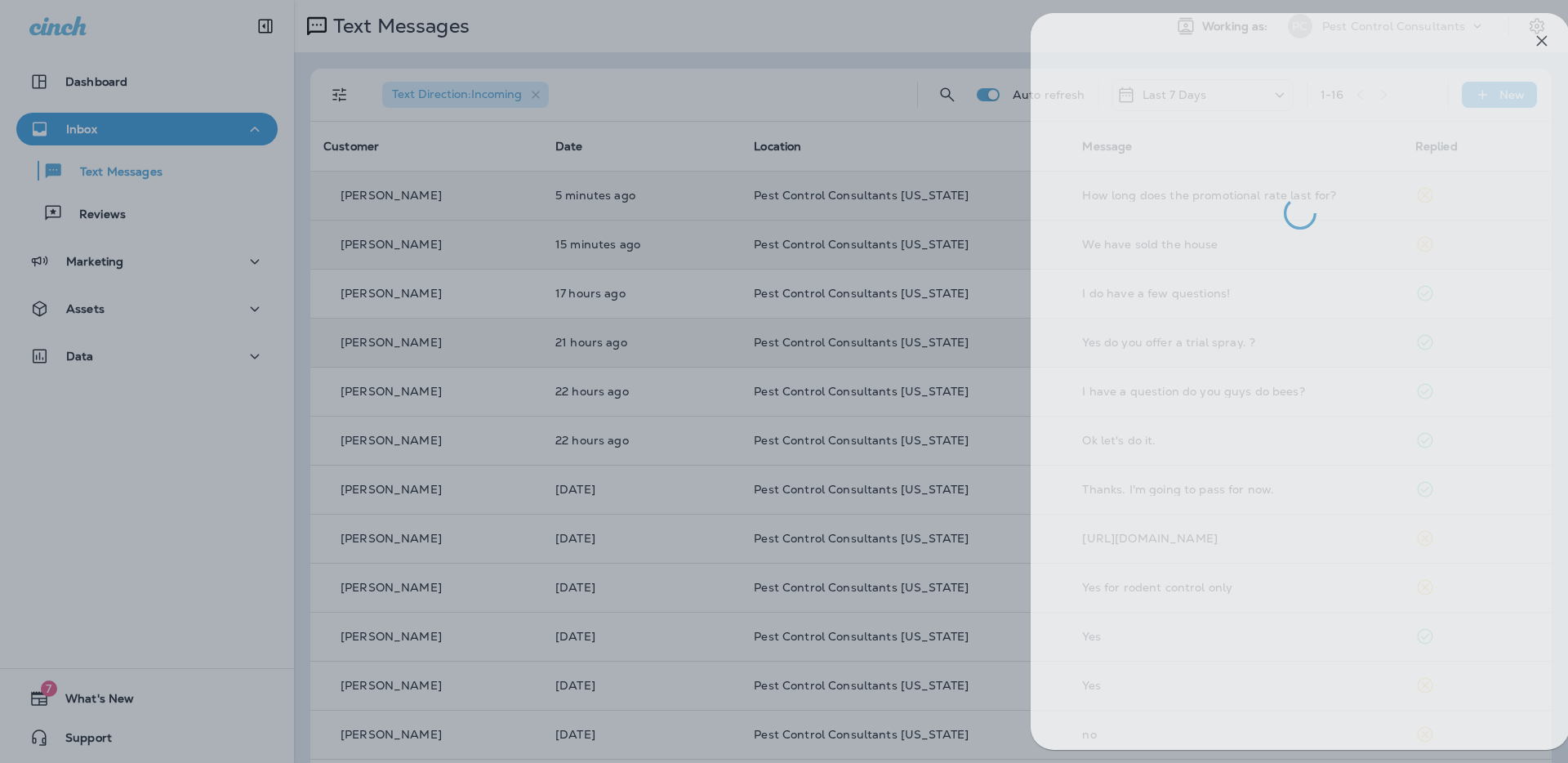
drag, startPoint x: 176, startPoint y: 248, endPoint x: 172, endPoint y: 210, distance: 38.2
click at [177, 246] on div at bounding box center [806, 381] width 1568 height 763
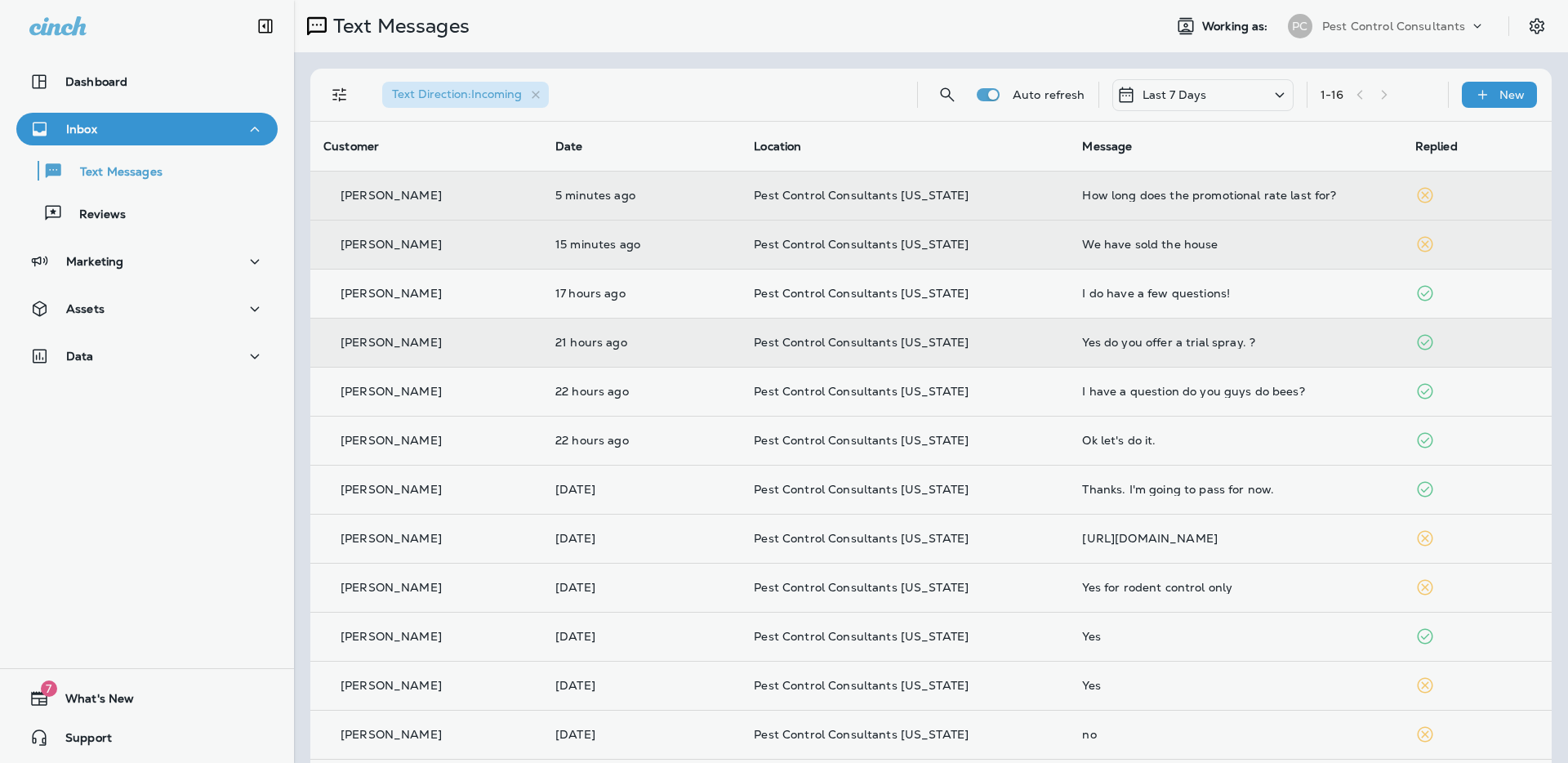
click at [170, 208] on div at bounding box center [870, 381] width 1568 height 763
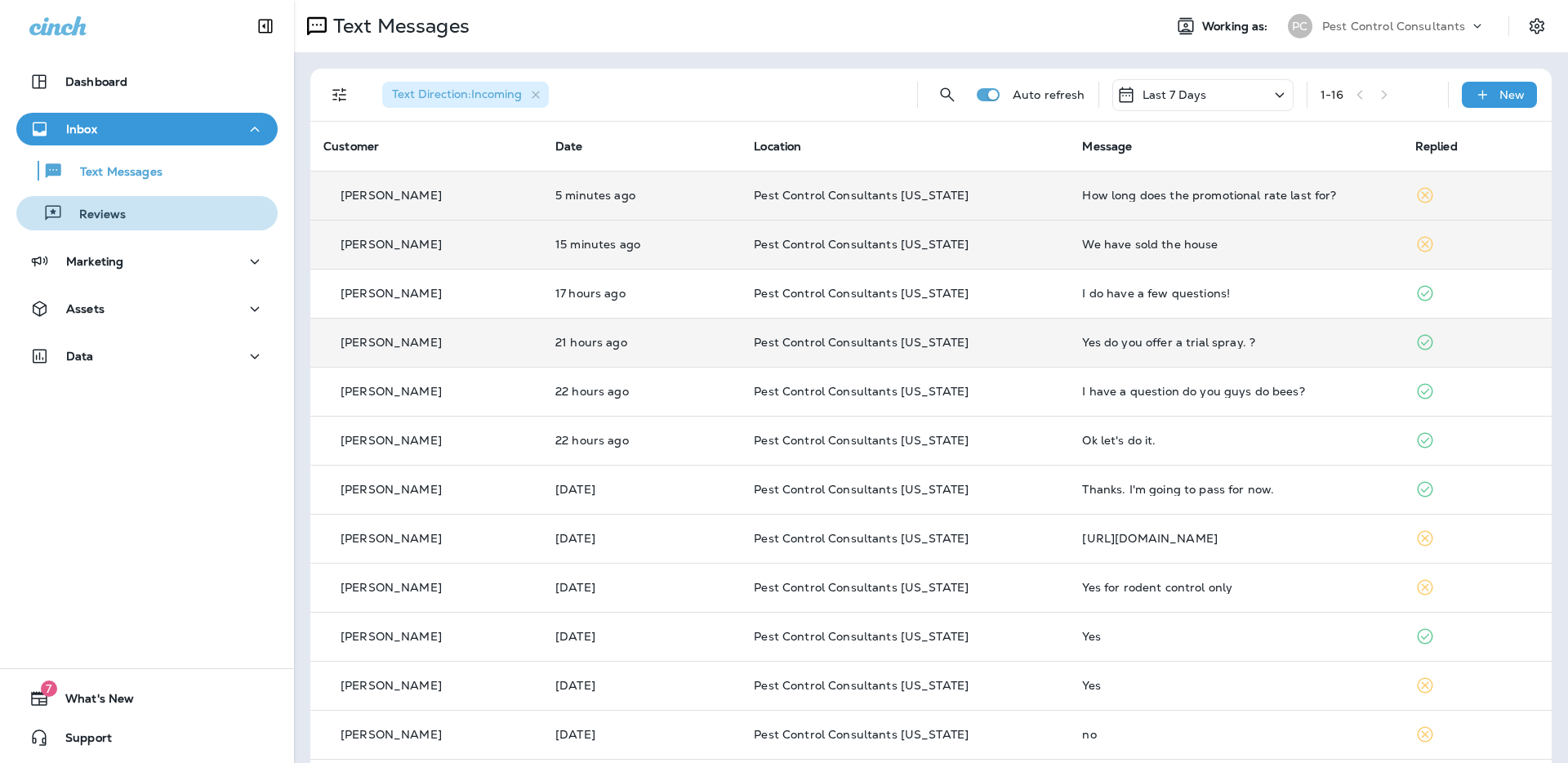
click at [152, 214] on div "Reviews" at bounding box center [147, 213] width 249 height 25
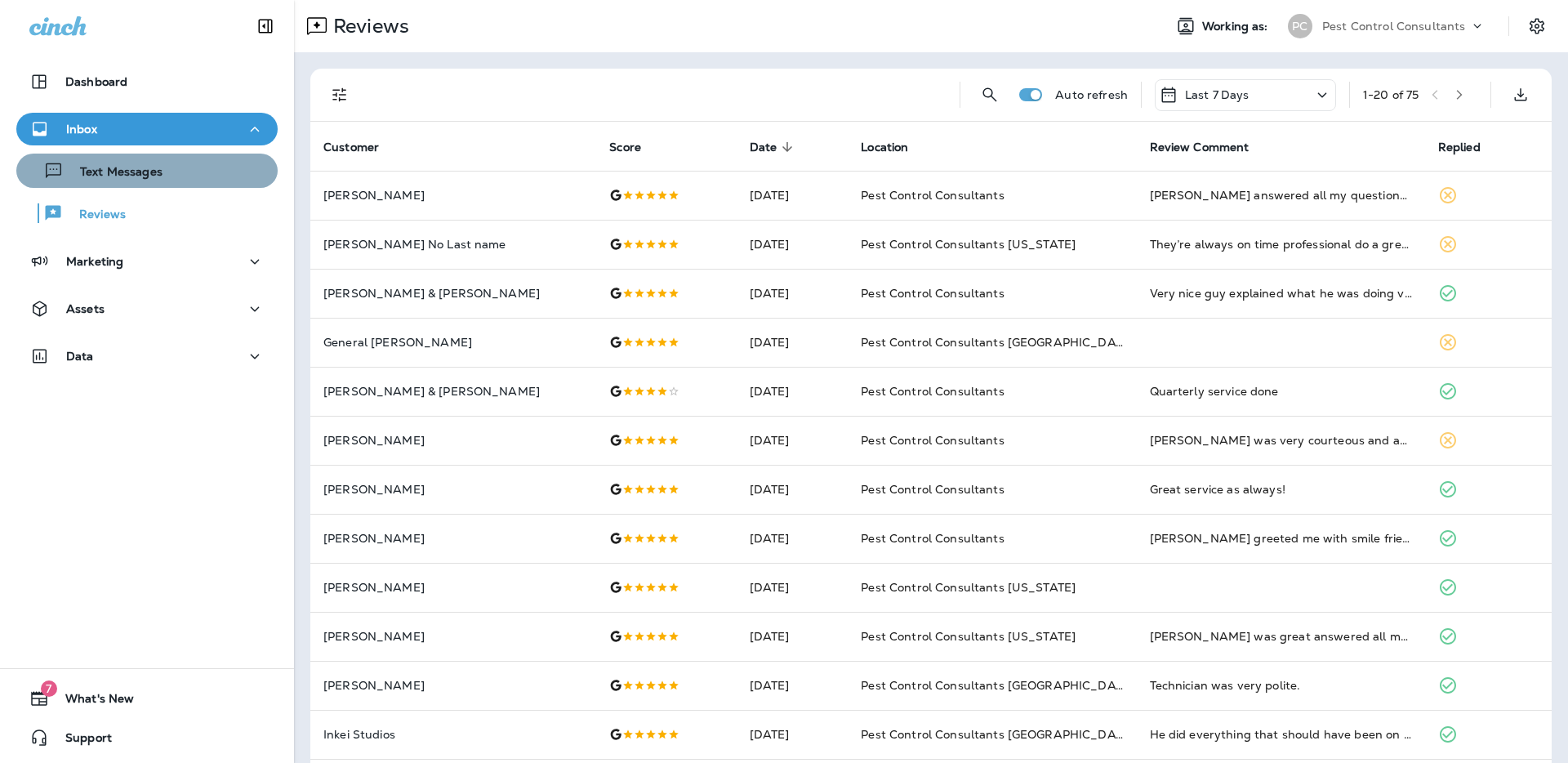
click at [160, 170] on div "Text Messages" at bounding box center [147, 171] width 249 height 25
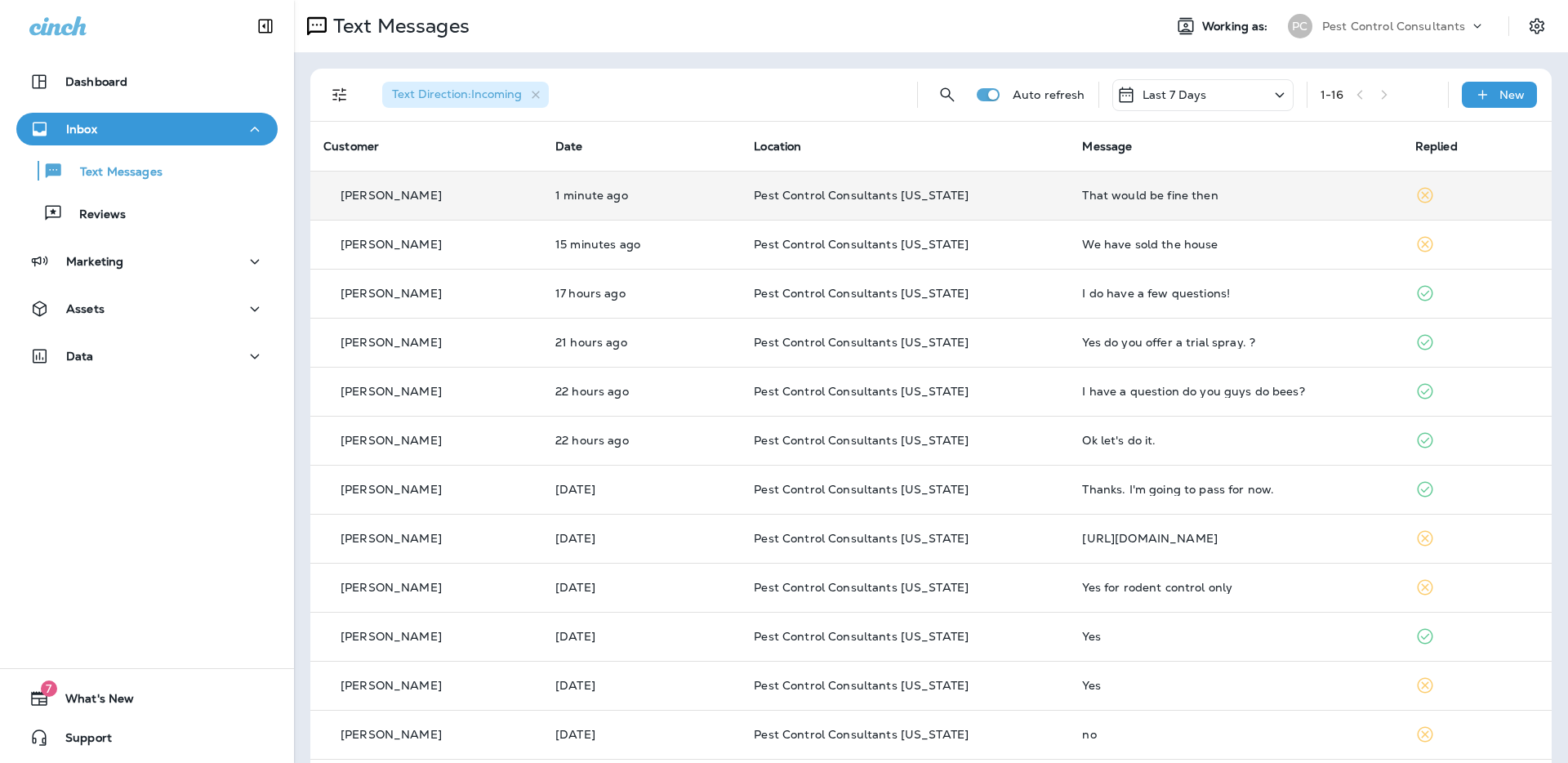
click at [397, 190] on p "[PERSON_NAME]" at bounding box center [391, 194] width 102 height 13
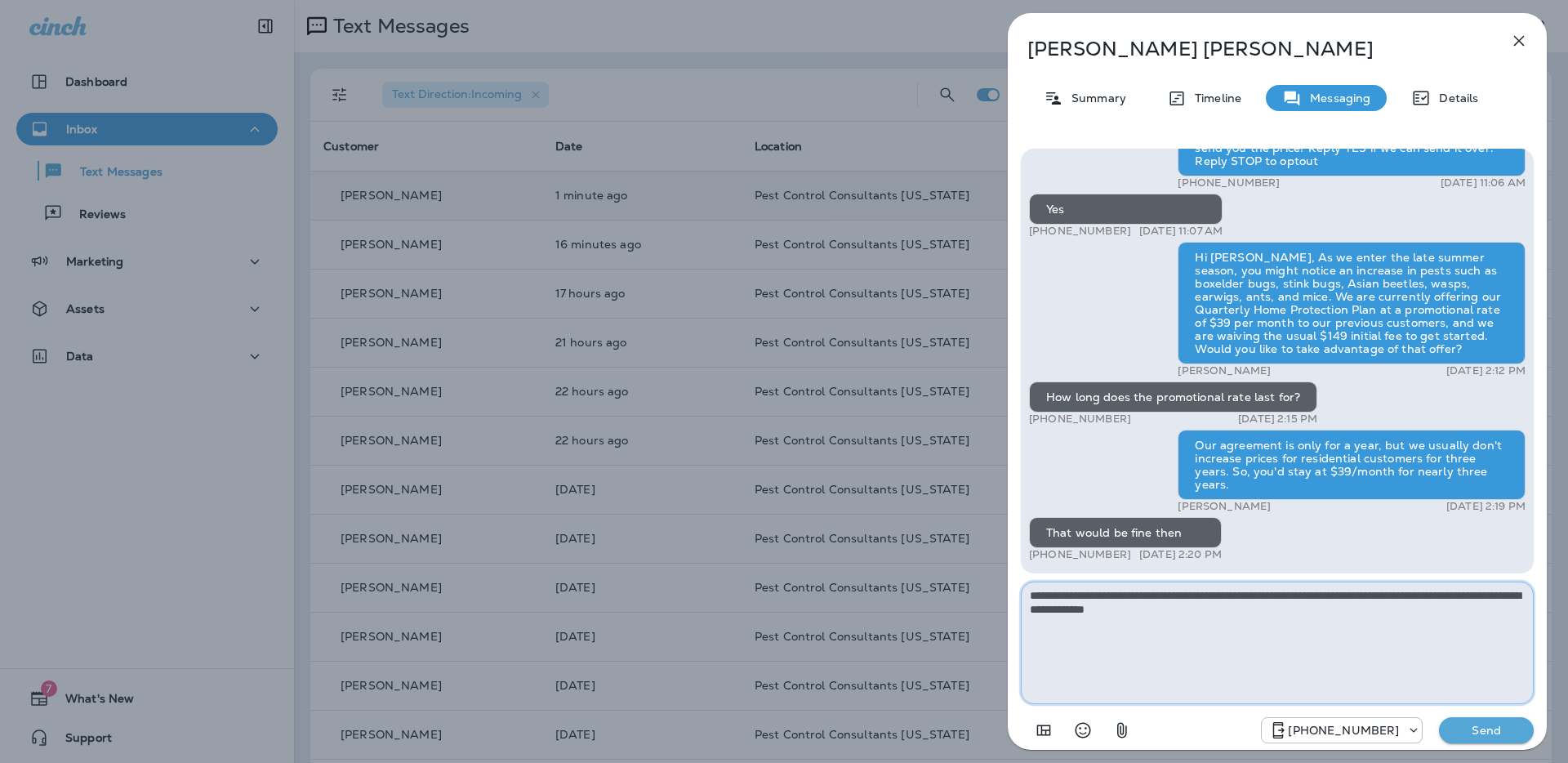
type textarea "**********"
click at [1470, 736] on p "Send" at bounding box center [1487, 731] width 68 height 15
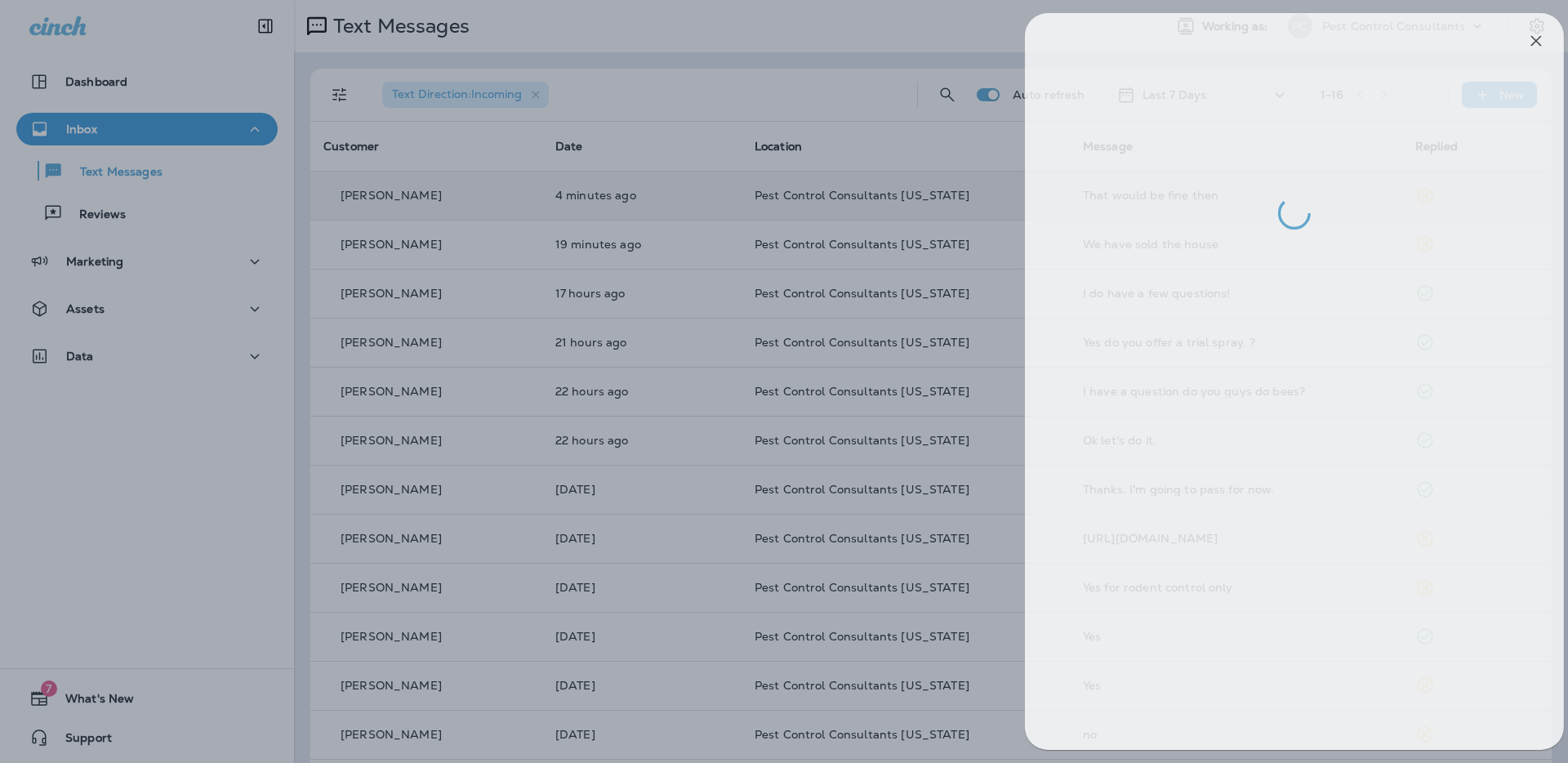
click at [190, 231] on div at bounding box center [801, 381] width 1568 height 763
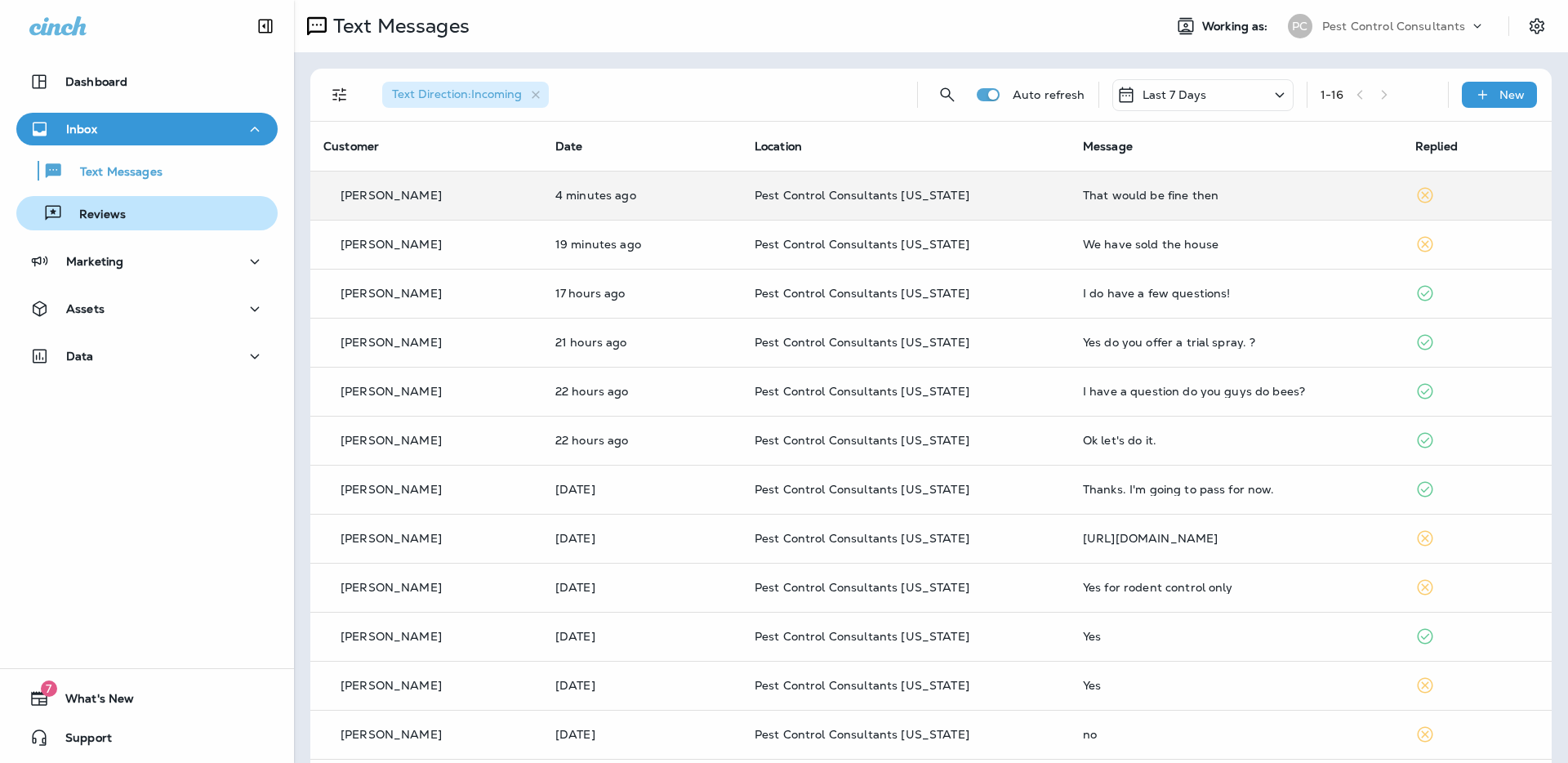
drag, startPoint x: 161, startPoint y: 217, endPoint x: 131, endPoint y: 215, distance: 30.1
click at [160, 217] on div at bounding box center [784, 381] width 1568 height 763
click at [128, 215] on div "Reviews" at bounding box center [147, 213] width 249 height 25
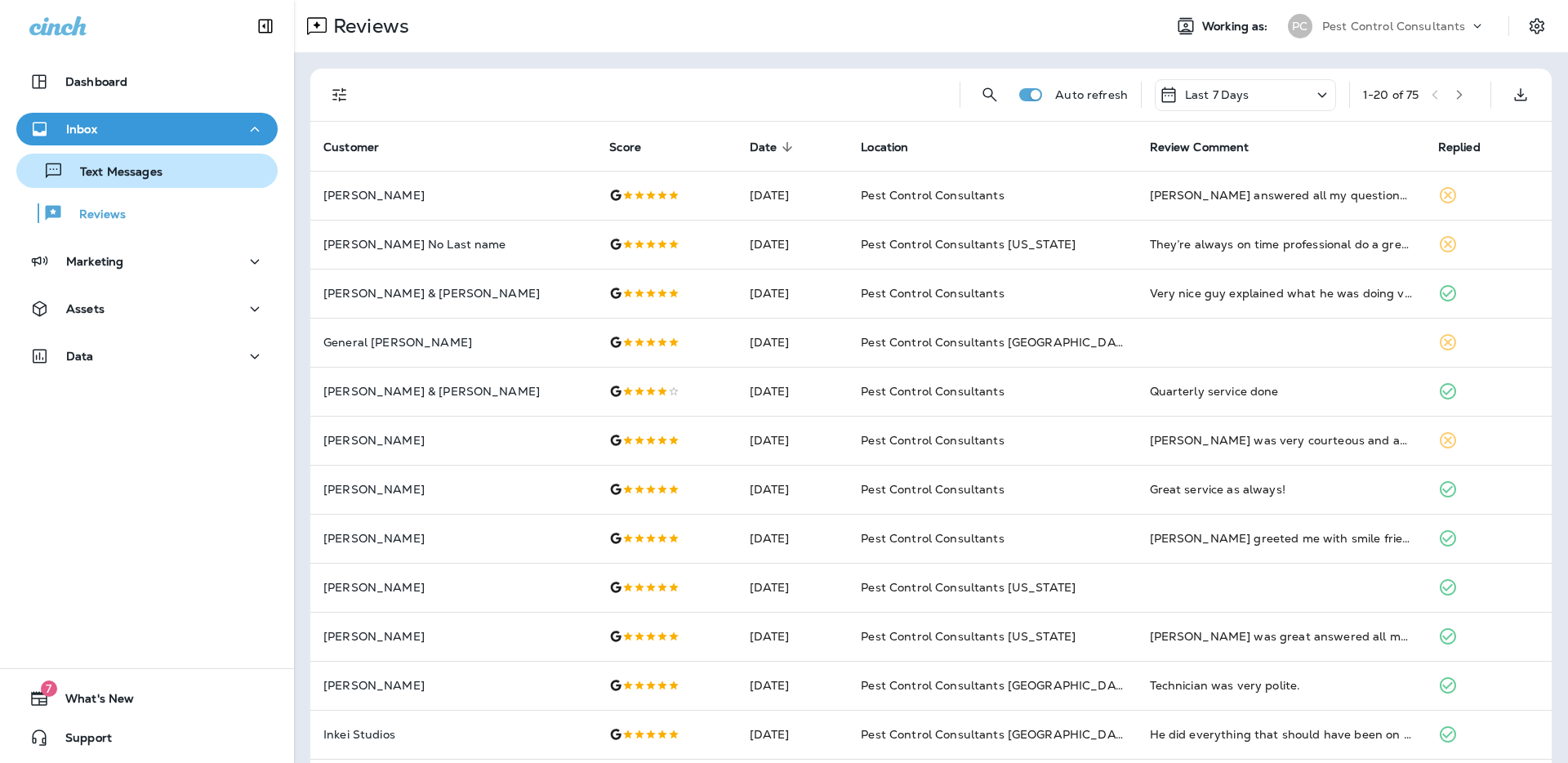
click at [150, 175] on p "Text Messages" at bounding box center [113, 173] width 99 height 16
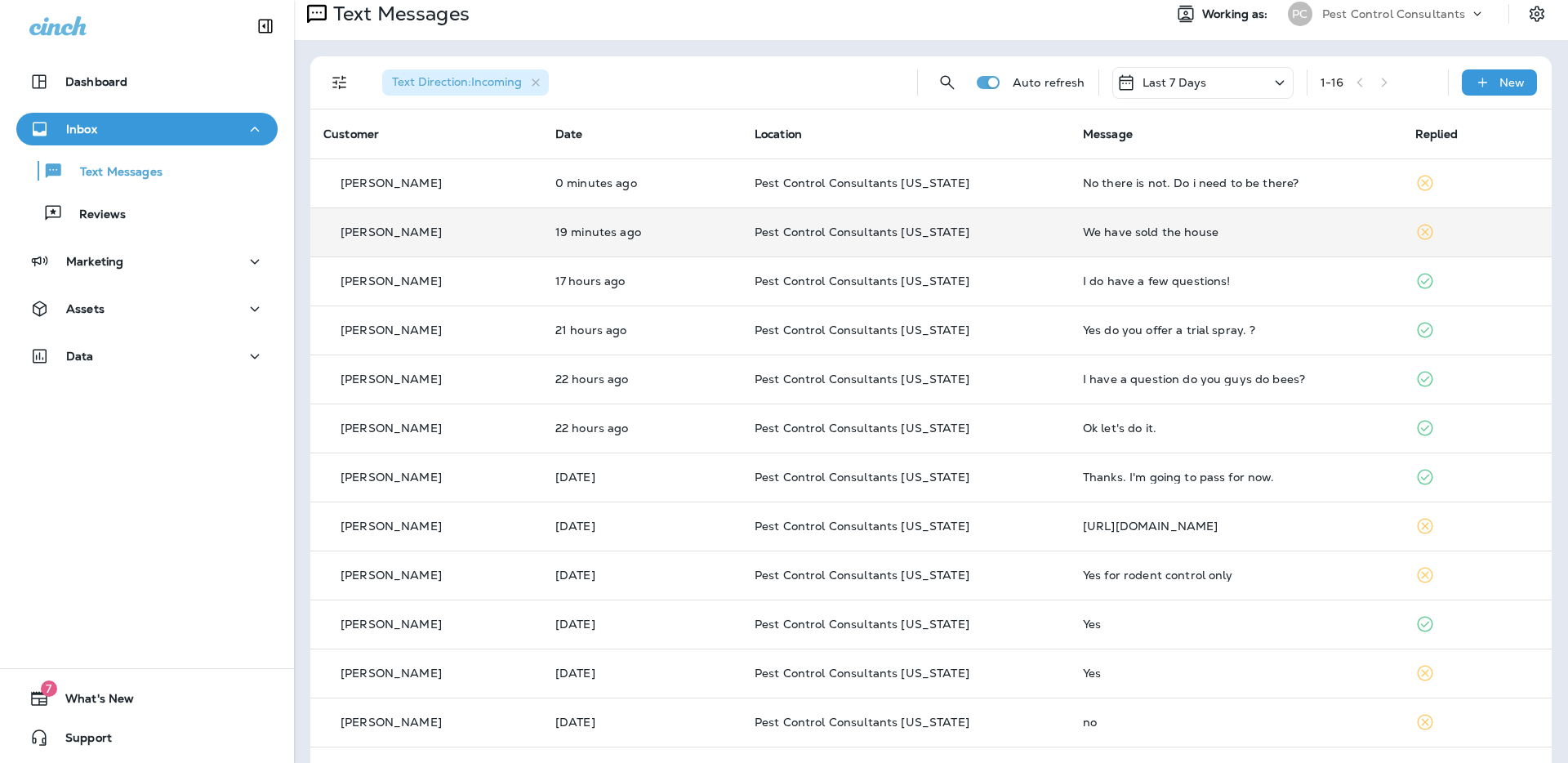
scroll to position [15, 0]
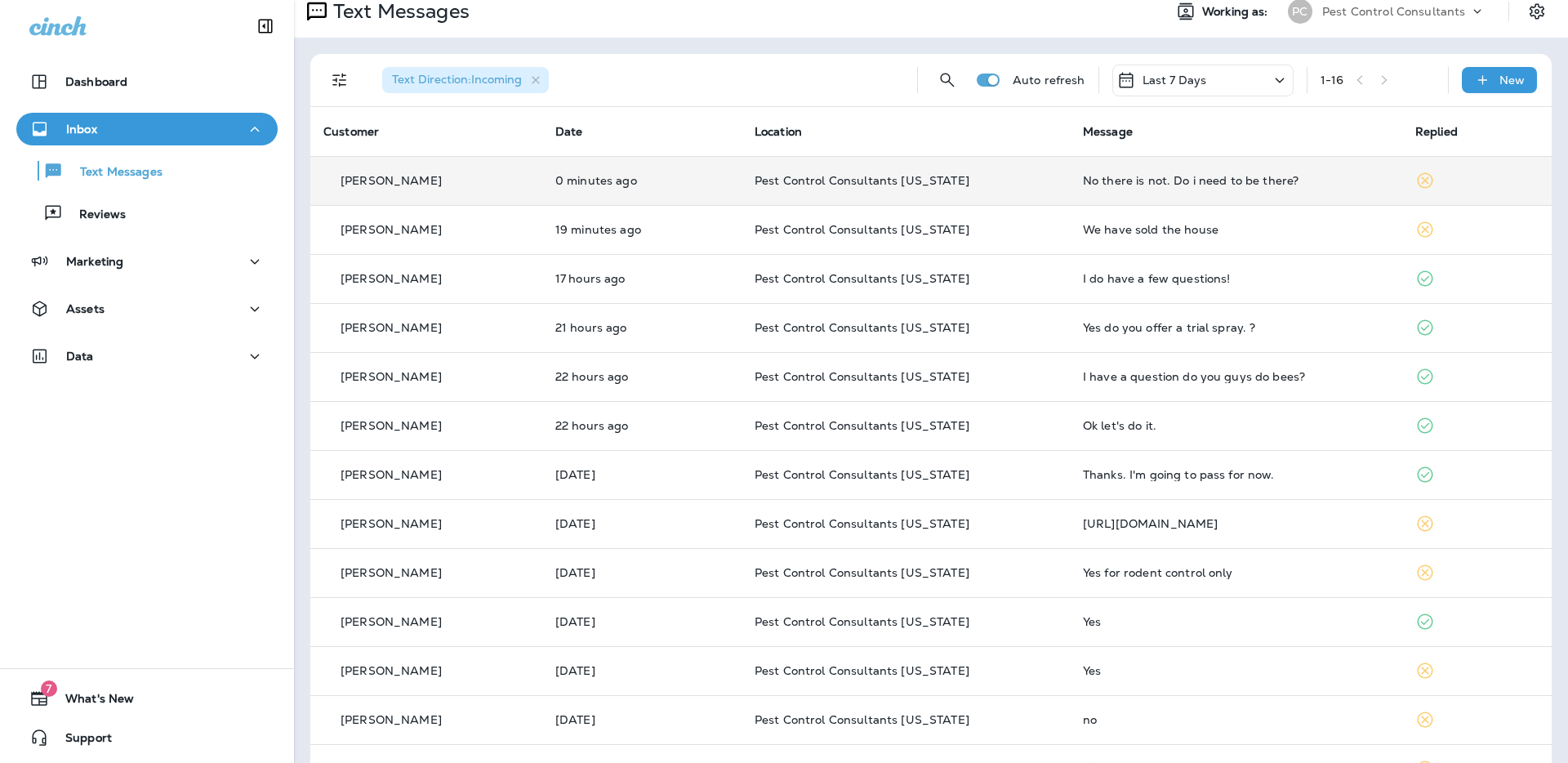
click at [1100, 186] on div "No there is not. Do i need to be there?" at bounding box center [1236, 180] width 306 height 13
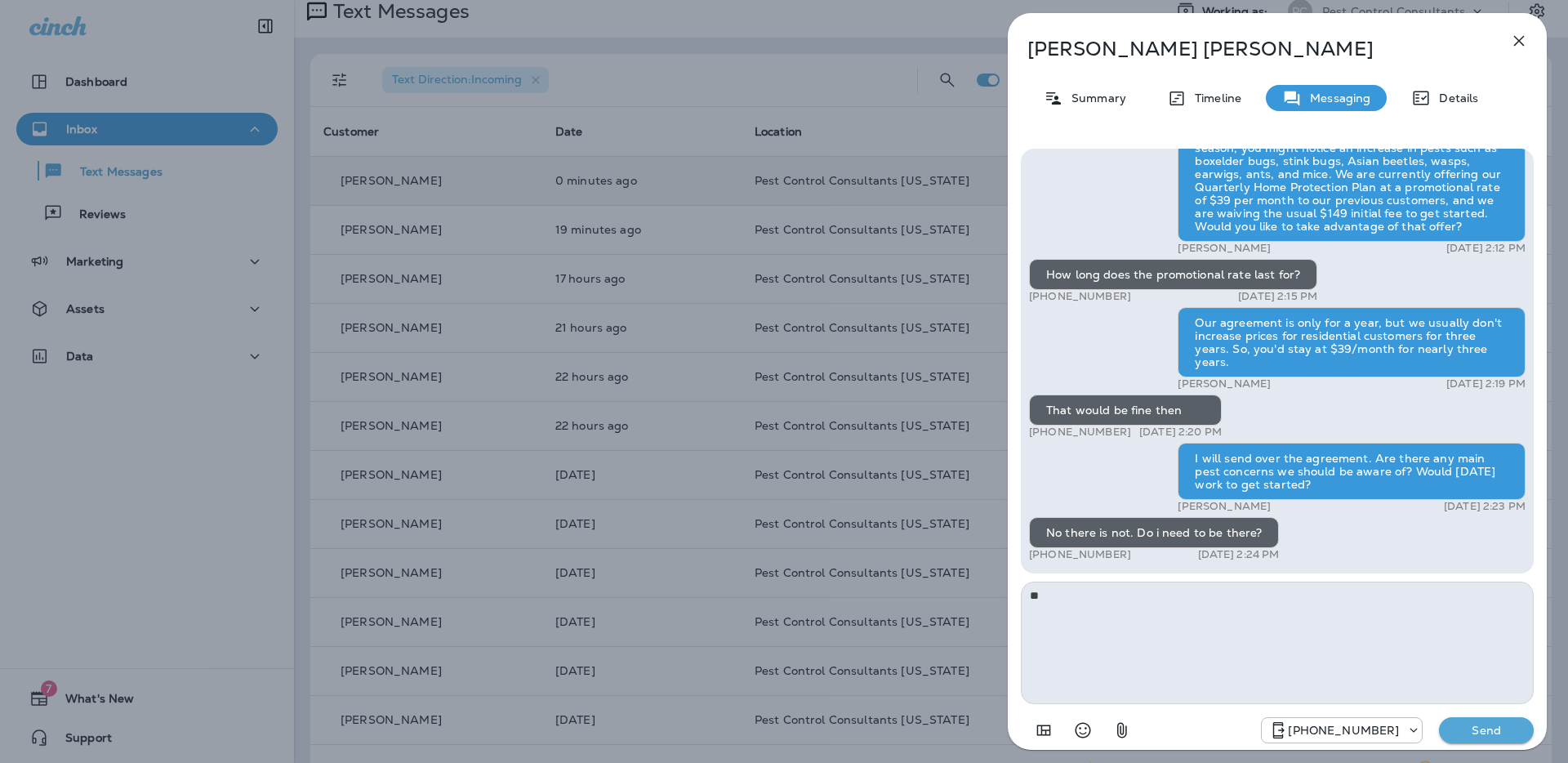
type textarea "*"
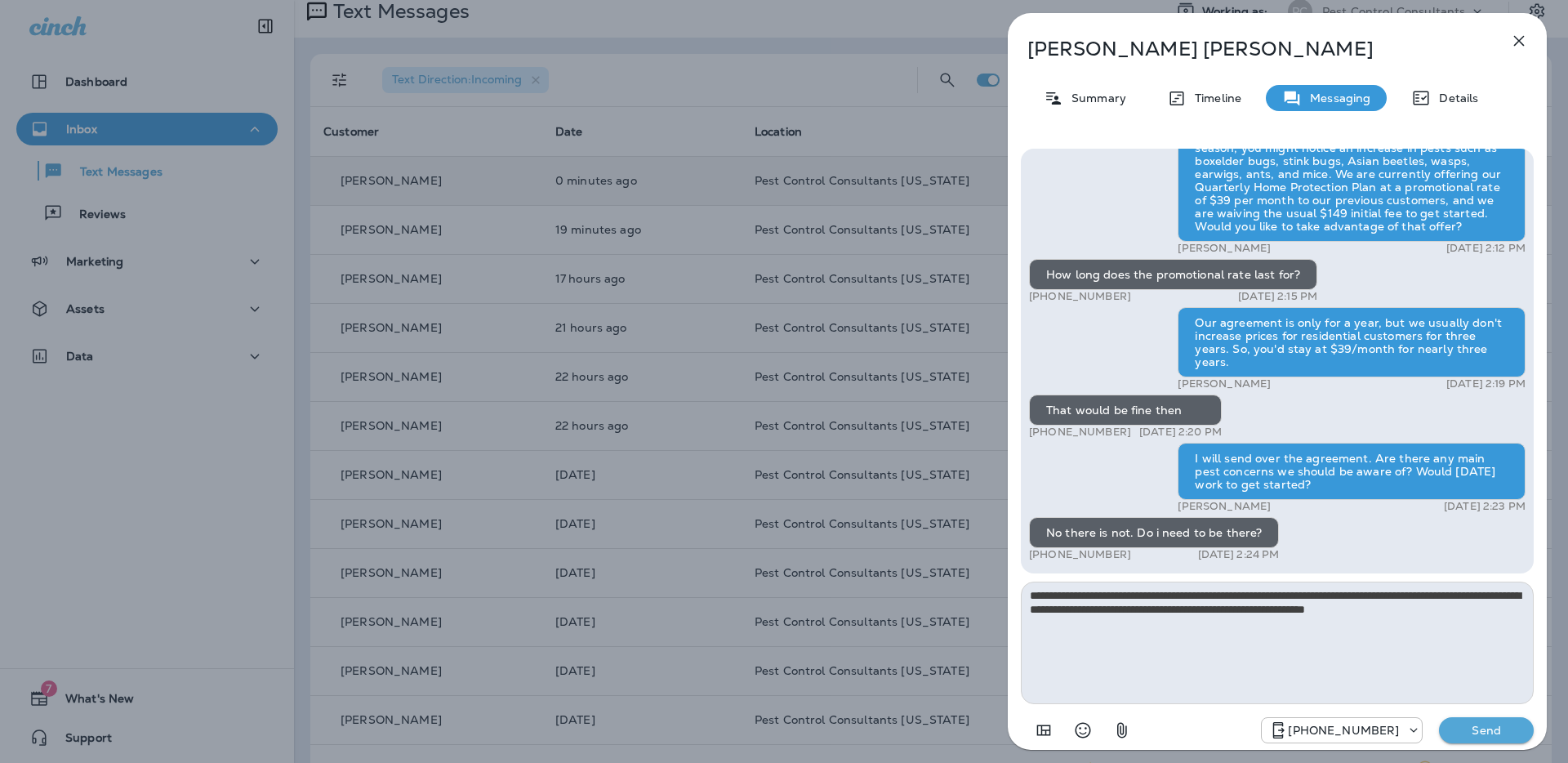
type textarea "**********"
click at [1484, 735] on p "Send" at bounding box center [1487, 731] width 68 height 15
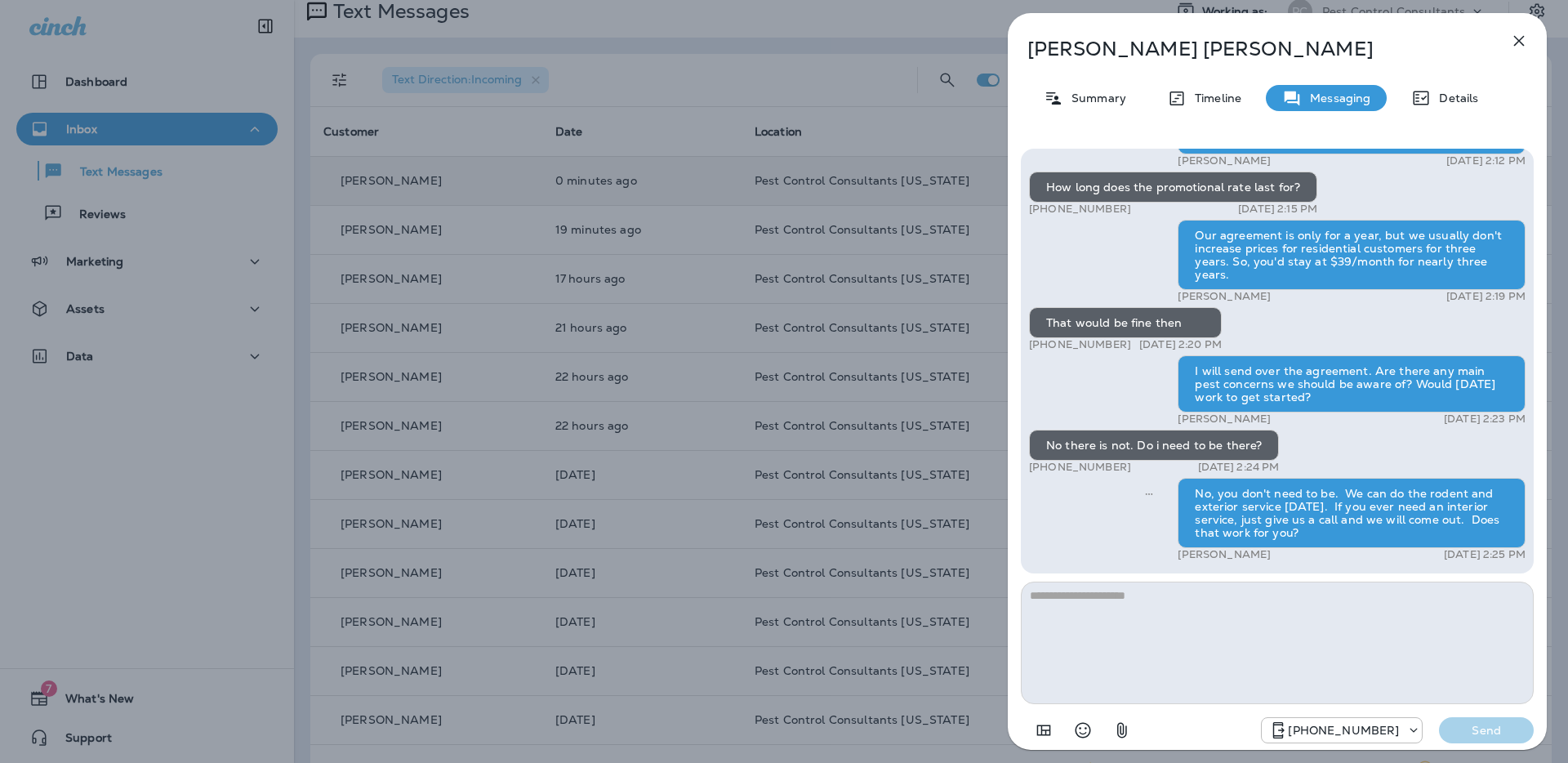
click at [638, 113] on div "[PERSON_NAME] Summary Timeline Messaging Details Hi [PERSON_NAME], Pest Control…" at bounding box center [784, 381] width 1568 height 763
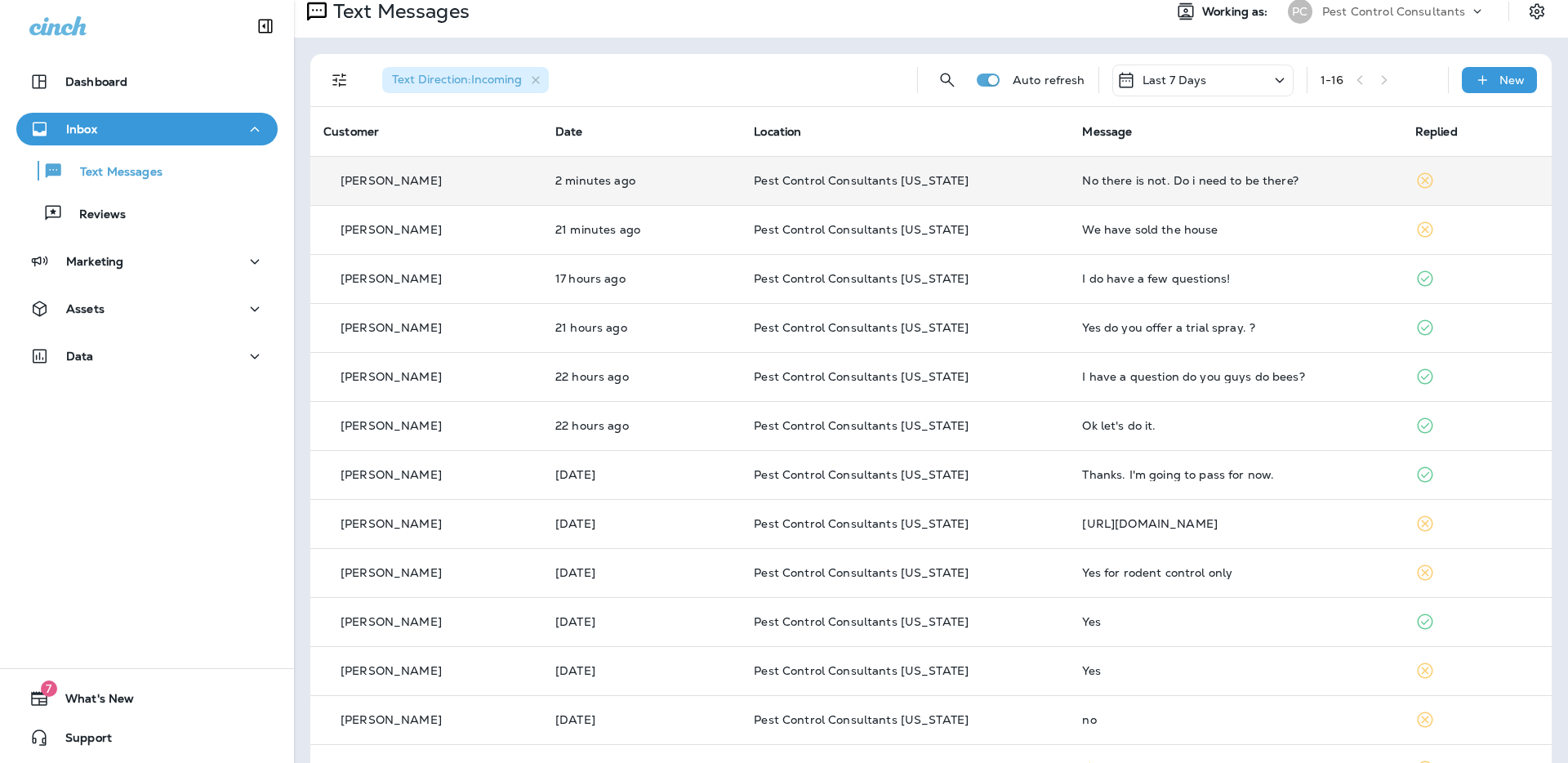
click at [482, 183] on div "[PERSON_NAME]" at bounding box center [425, 181] width 206 height 18
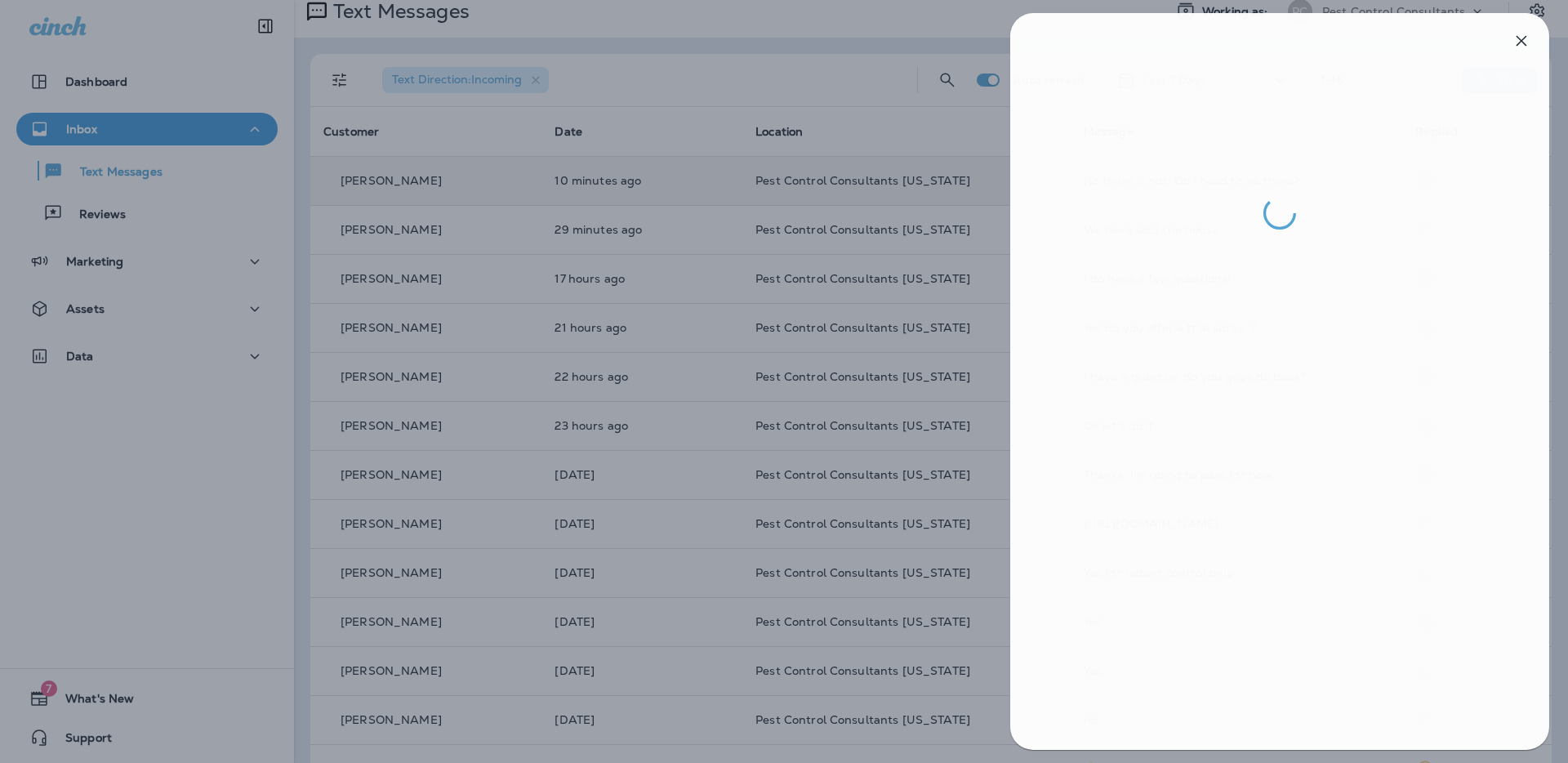
click at [79, 290] on div at bounding box center [786, 381] width 1568 height 763
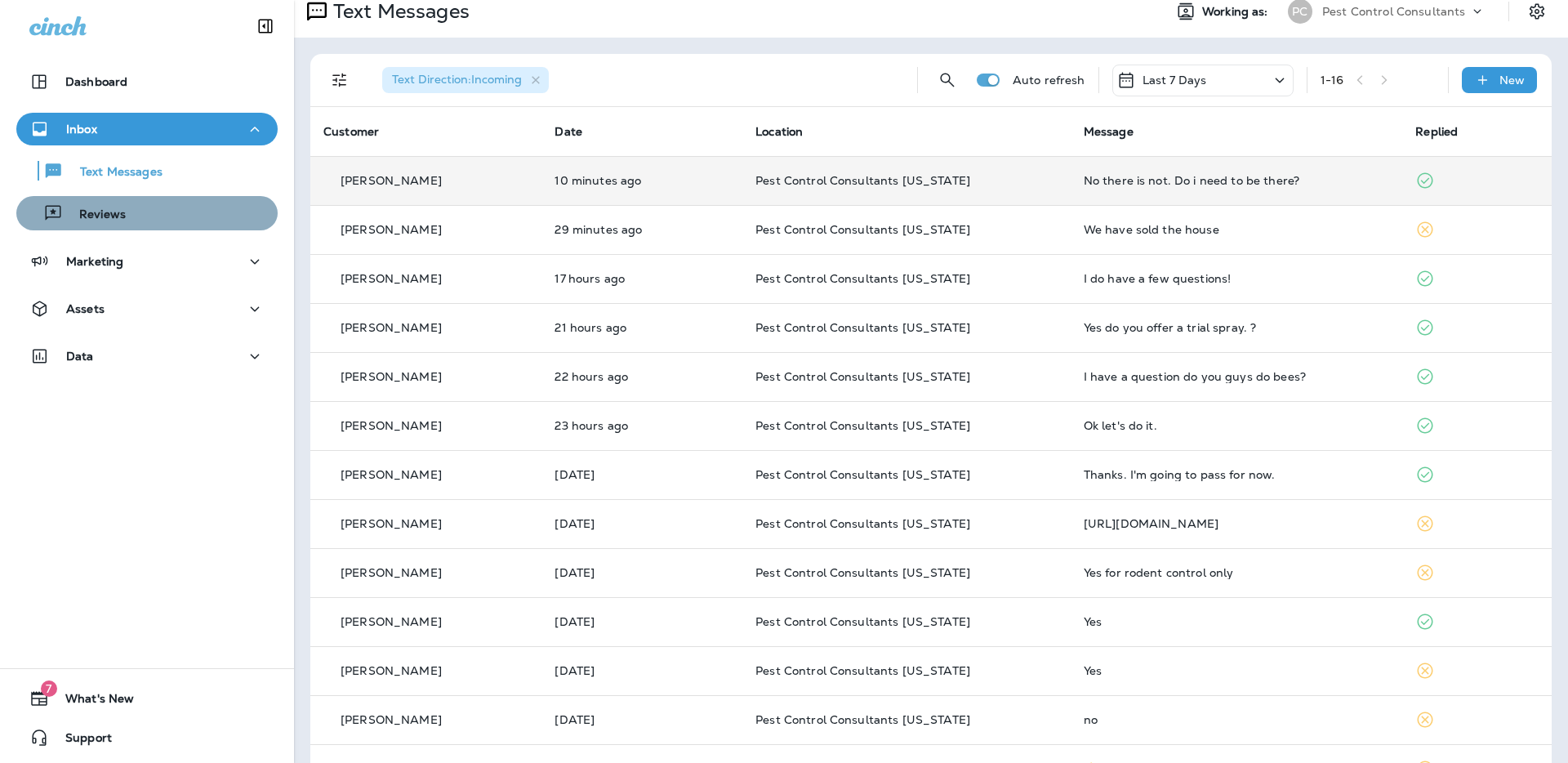
click at [119, 215] on p "Reviews" at bounding box center [95, 215] width 63 height 16
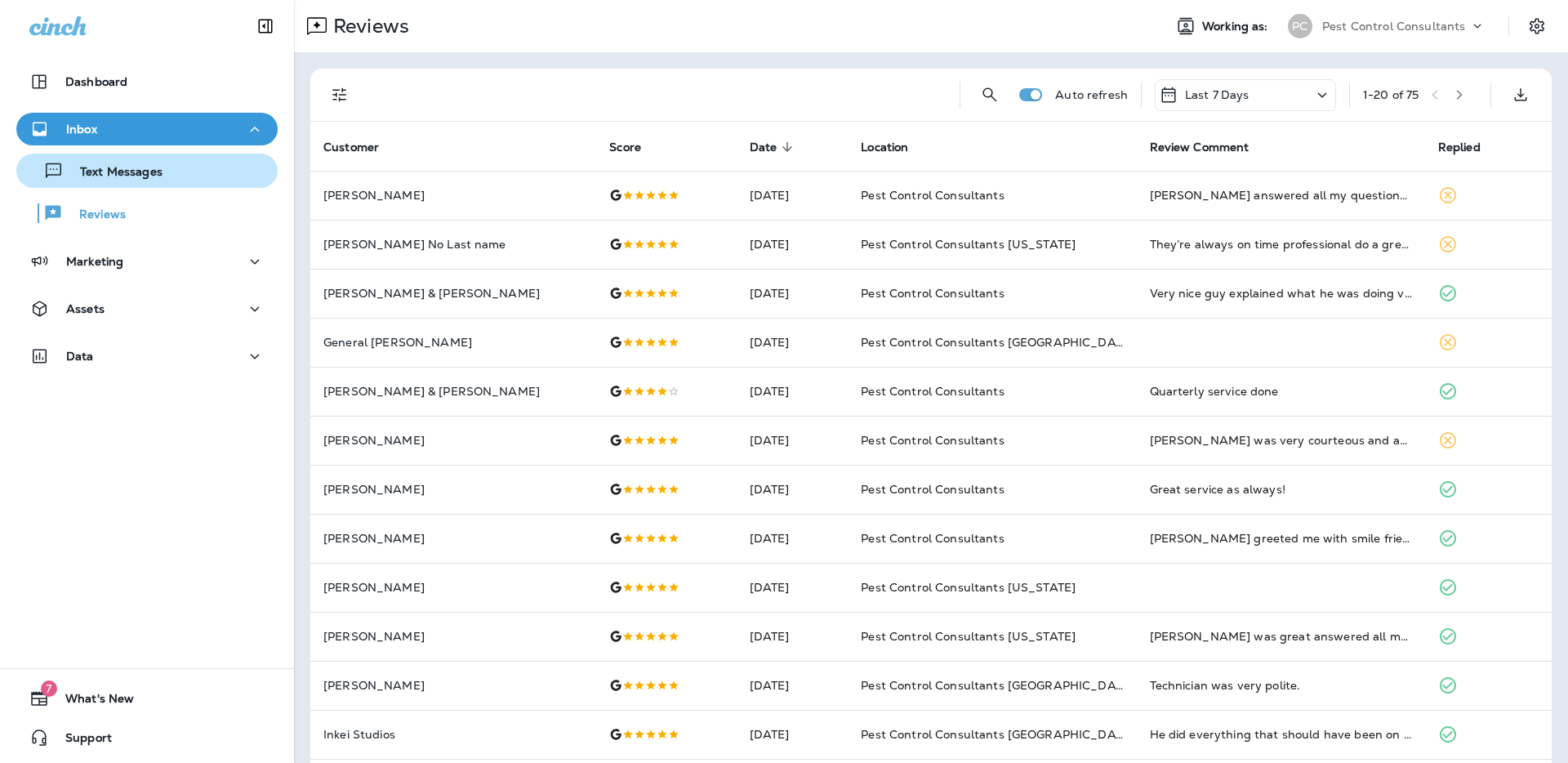
click at [142, 178] on p "Text Messages" at bounding box center [113, 173] width 99 height 16
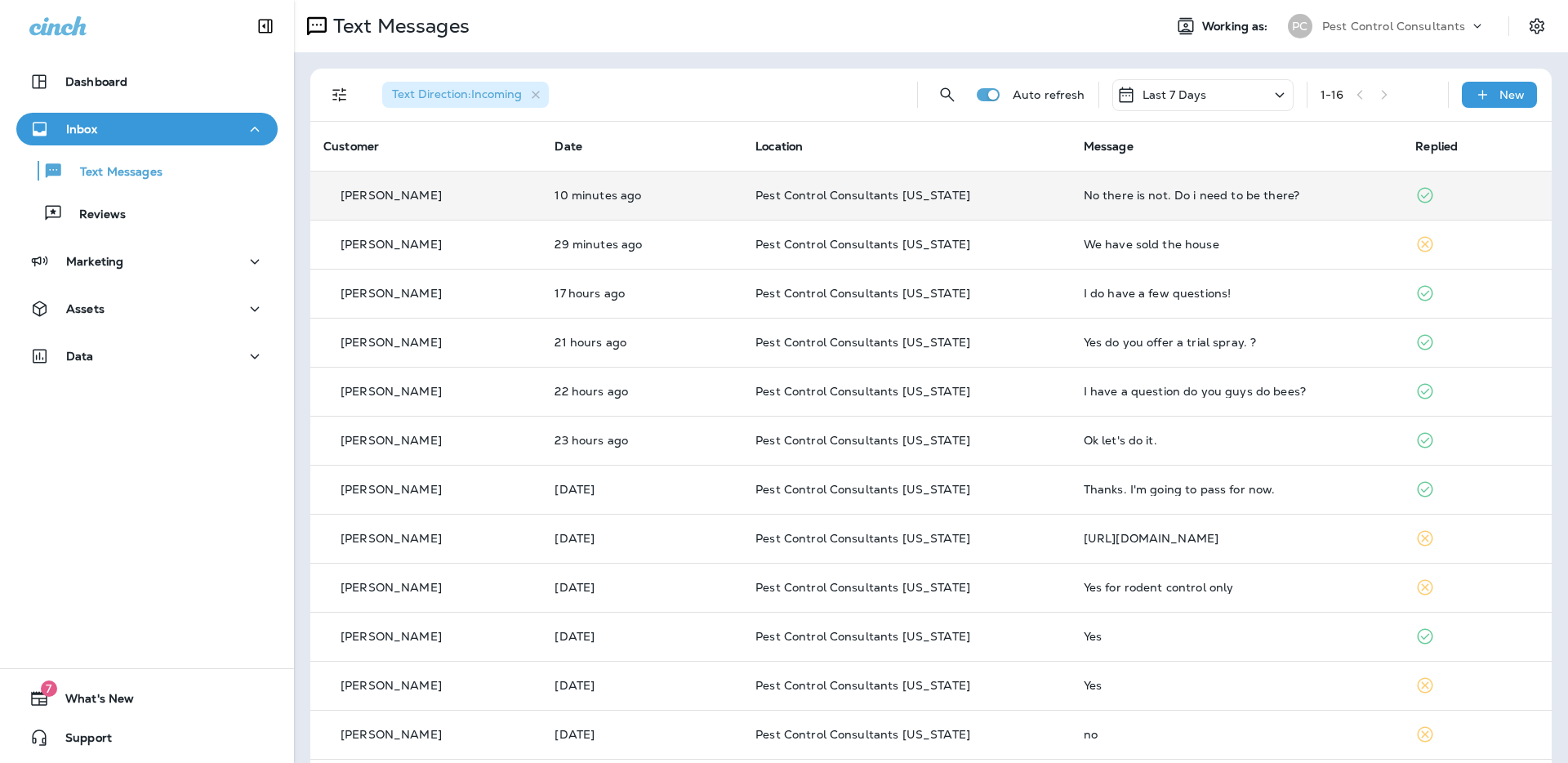
click at [389, 194] on p "[PERSON_NAME]" at bounding box center [391, 194] width 102 height 13
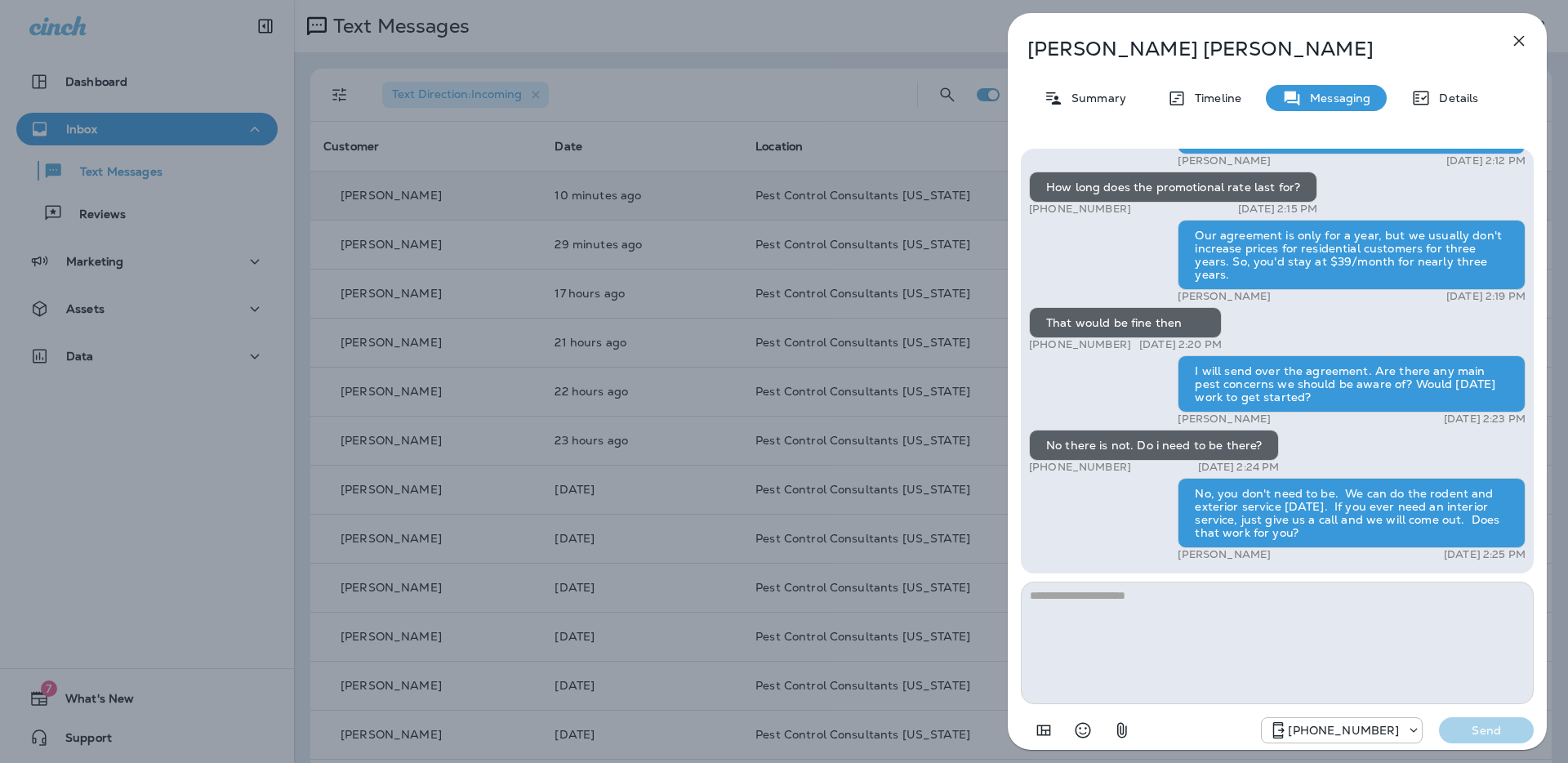
click at [832, 109] on div "[PERSON_NAME] Summary Timeline Messaging Details Hi [PERSON_NAME], Pest Control…" at bounding box center [784, 381] width 1568 height 763
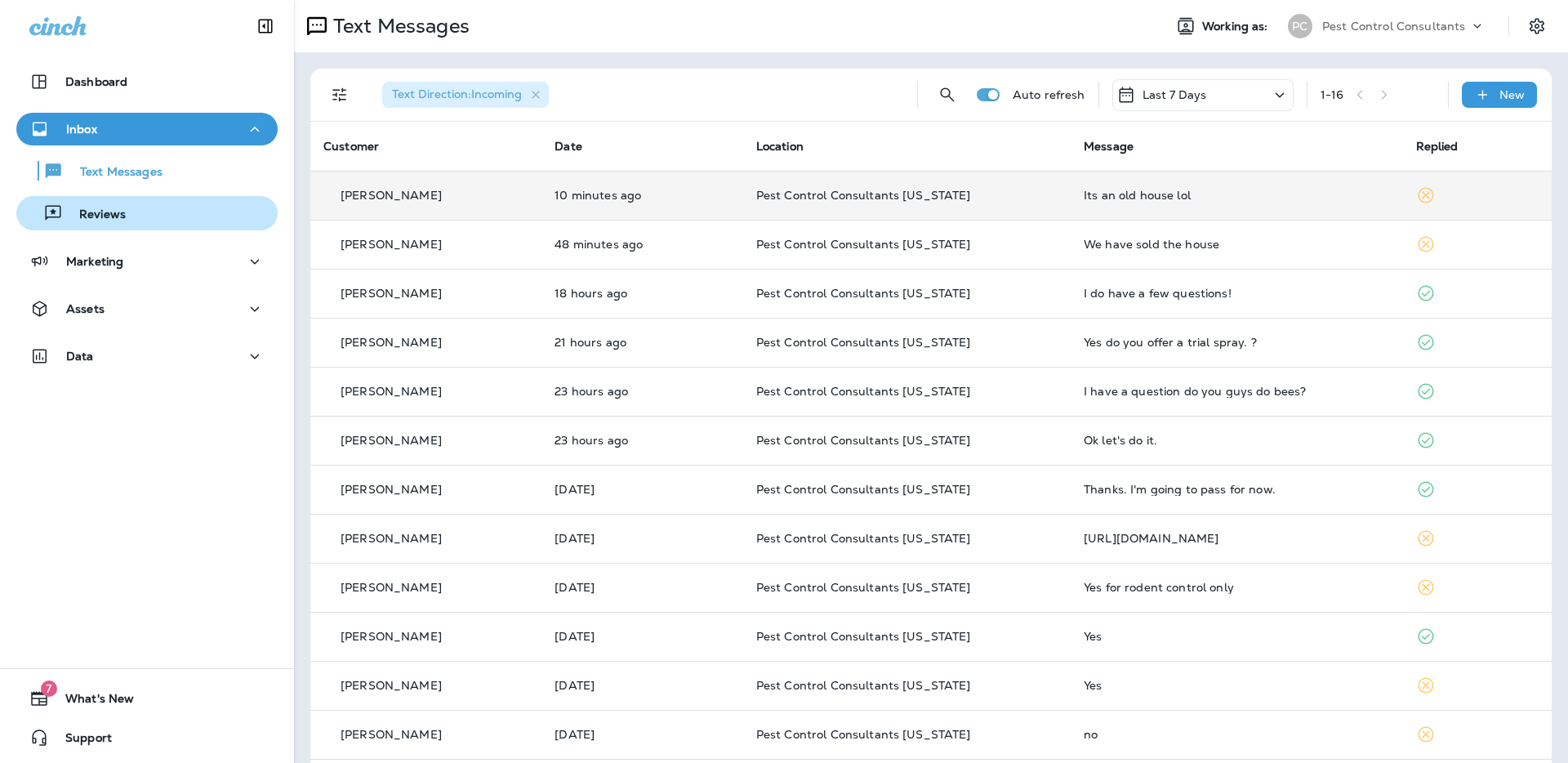
click at [151, 221] on div "Reviews" at bounding box center [147, 213] width 249 height 25
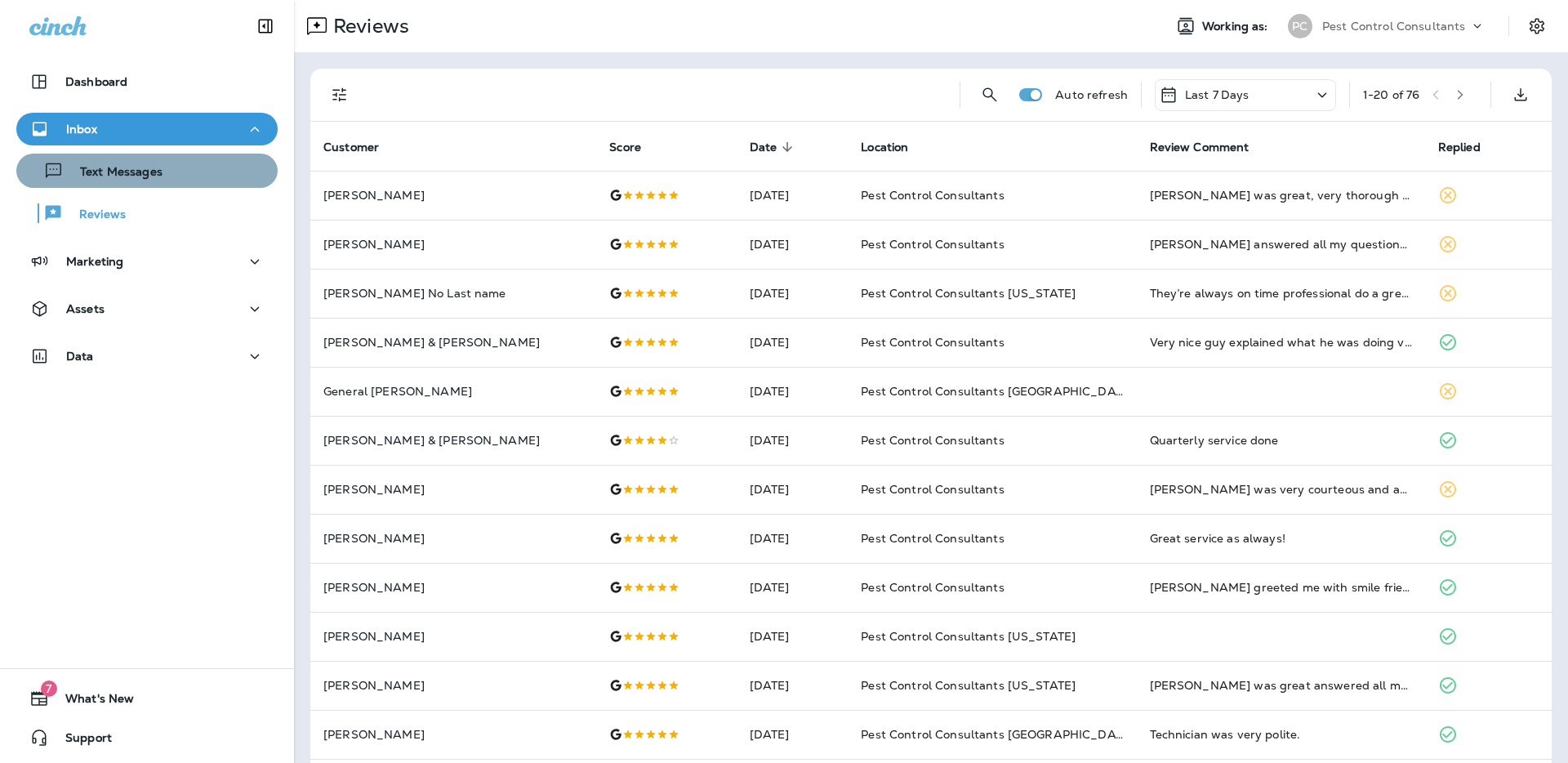
click at [154, 175] on p "Text Messages" at bounding box center [113, 173] width 99 height 16
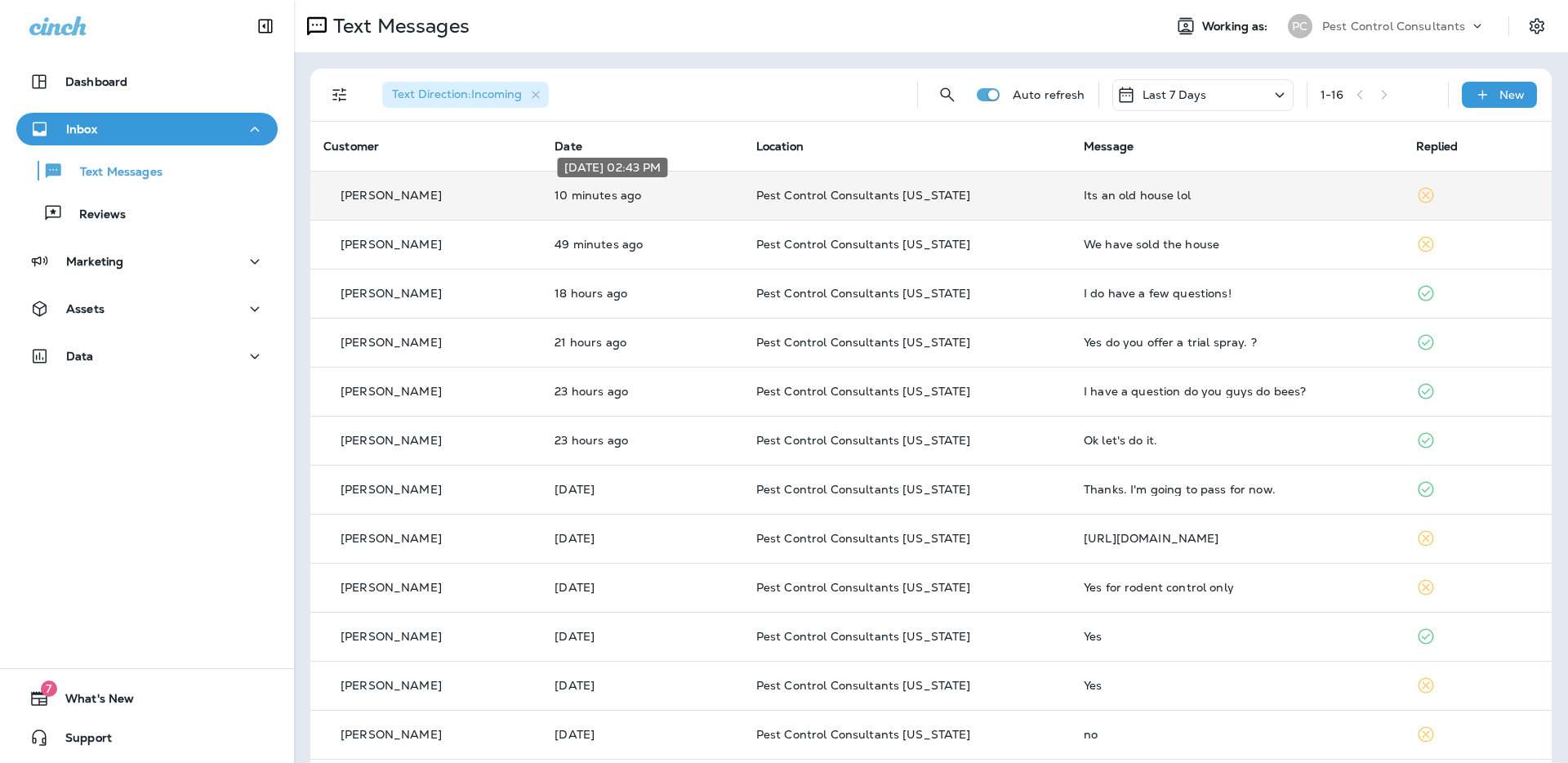
click at [615, 194] on p "10 minutes ago" at bounding box center [642, 194] width 175 height 13
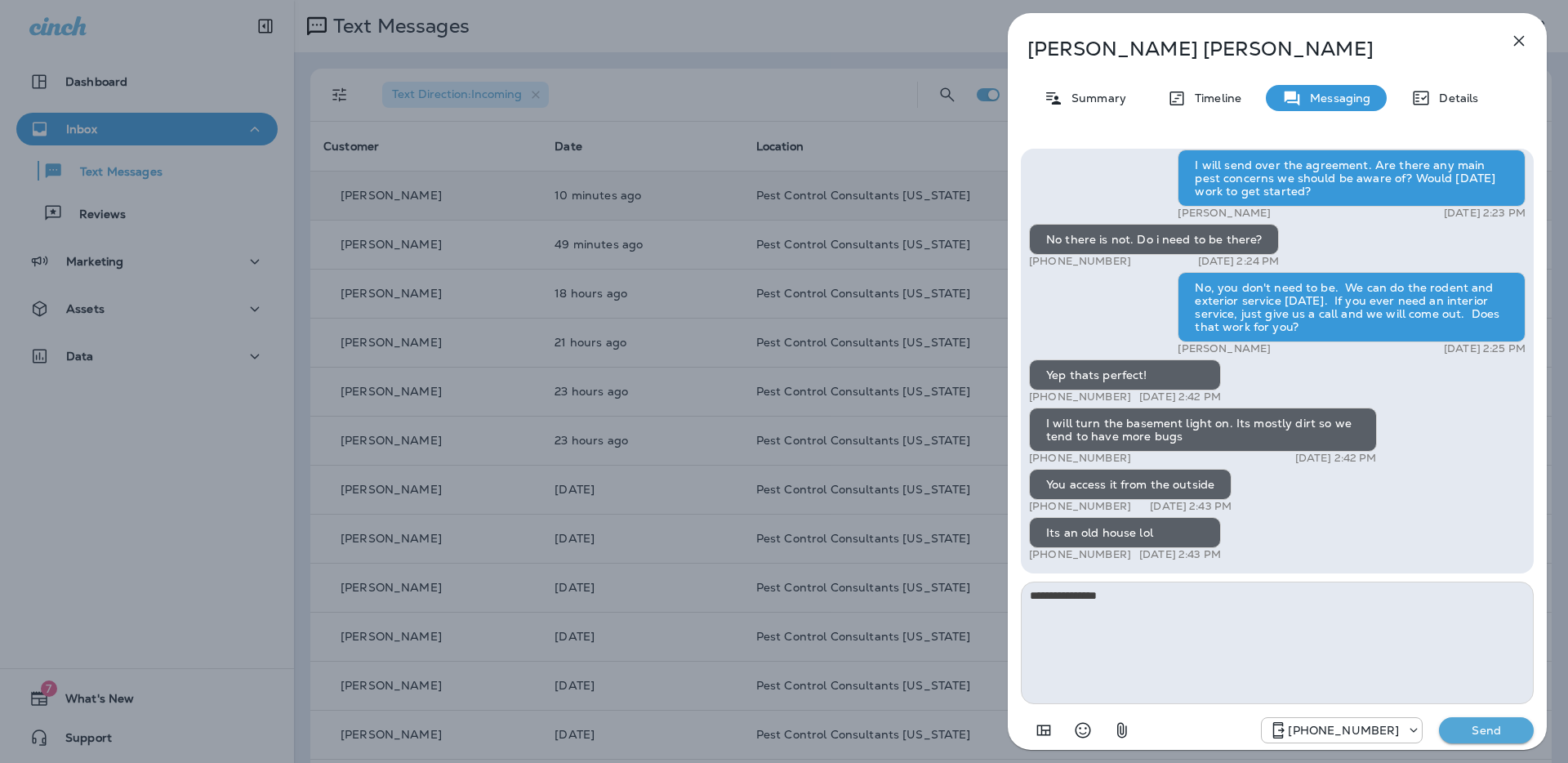
type textarea "**********"
click at [1510, 733] on p "Send" at bounding box center [1487, 731] width 68 height 15
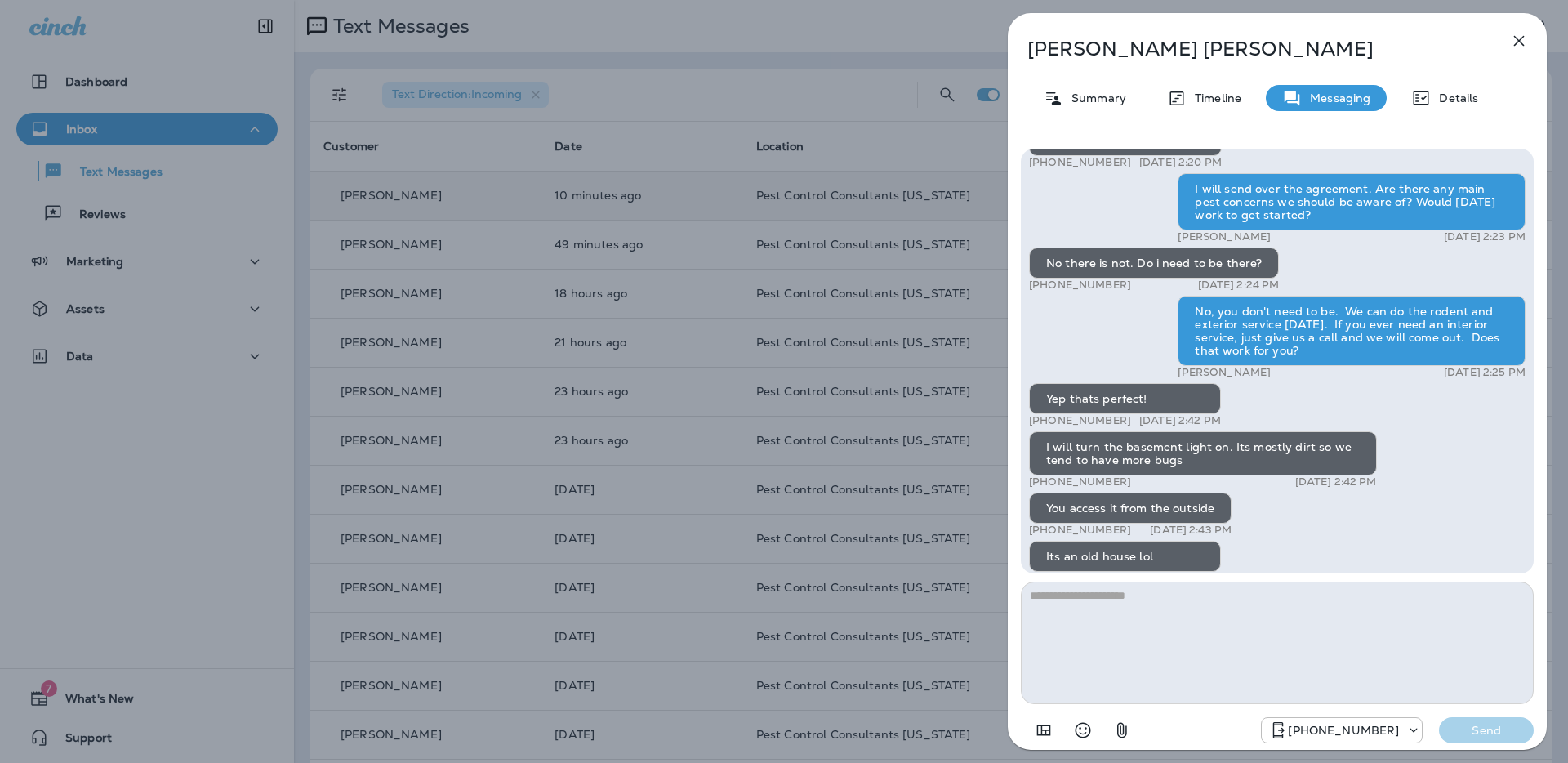
scroll to position [-70, 0]
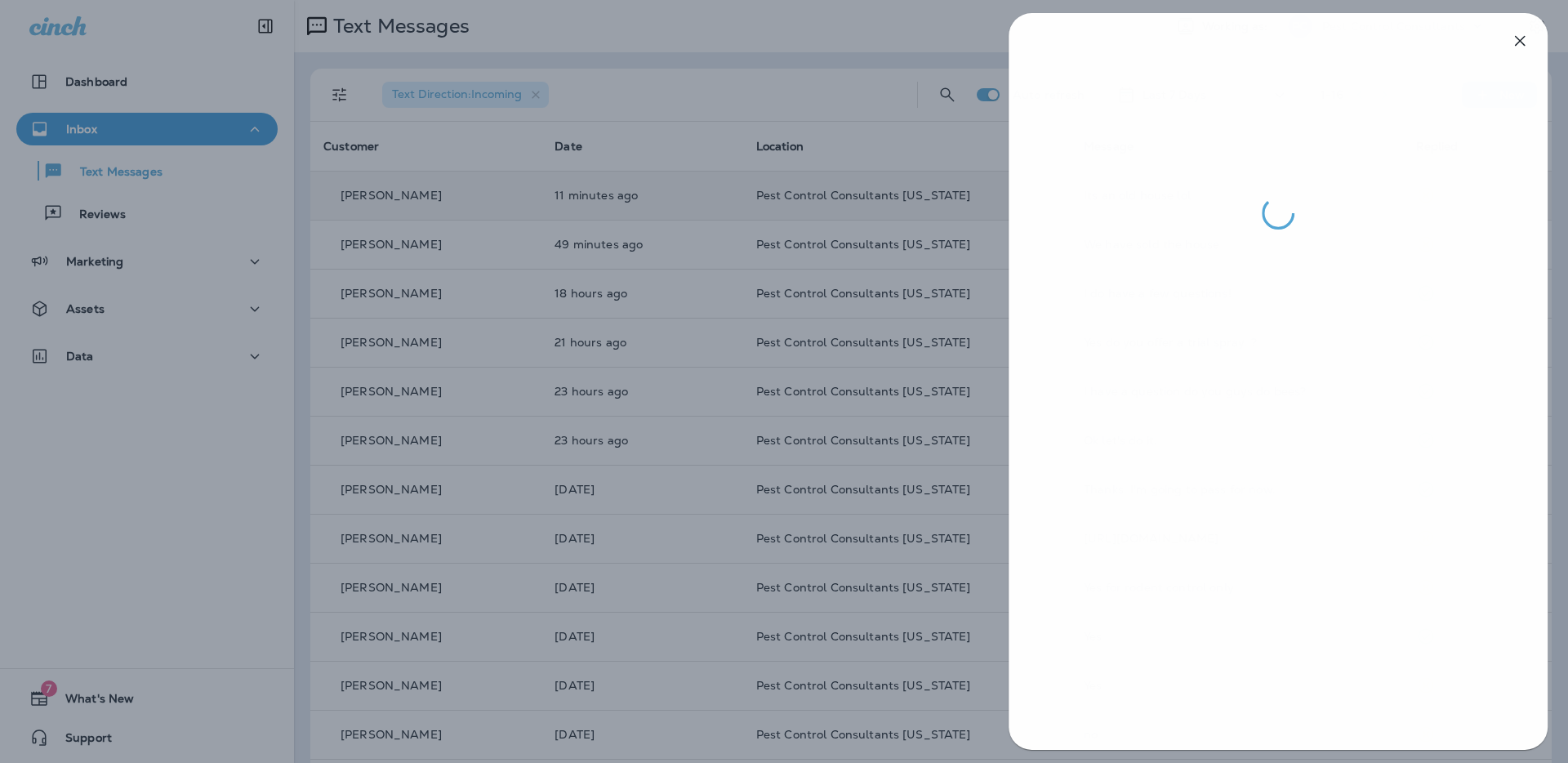
click at [735, 89] on div at bounding box center [784, 381] width 1568 height 763
